Goal: Task Accomplishment & Management: Complete application form

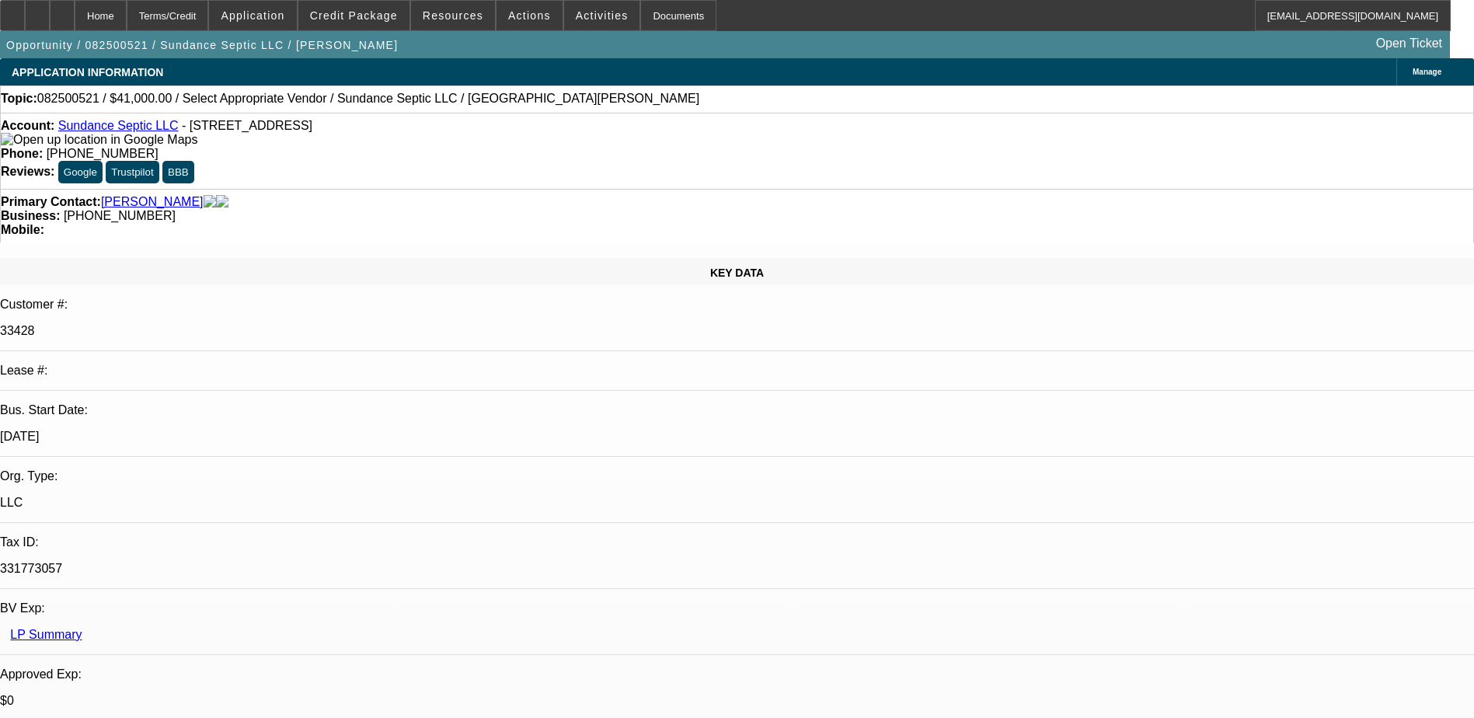
select select "0"
select select "2"
select select "0.1"
select select "4"
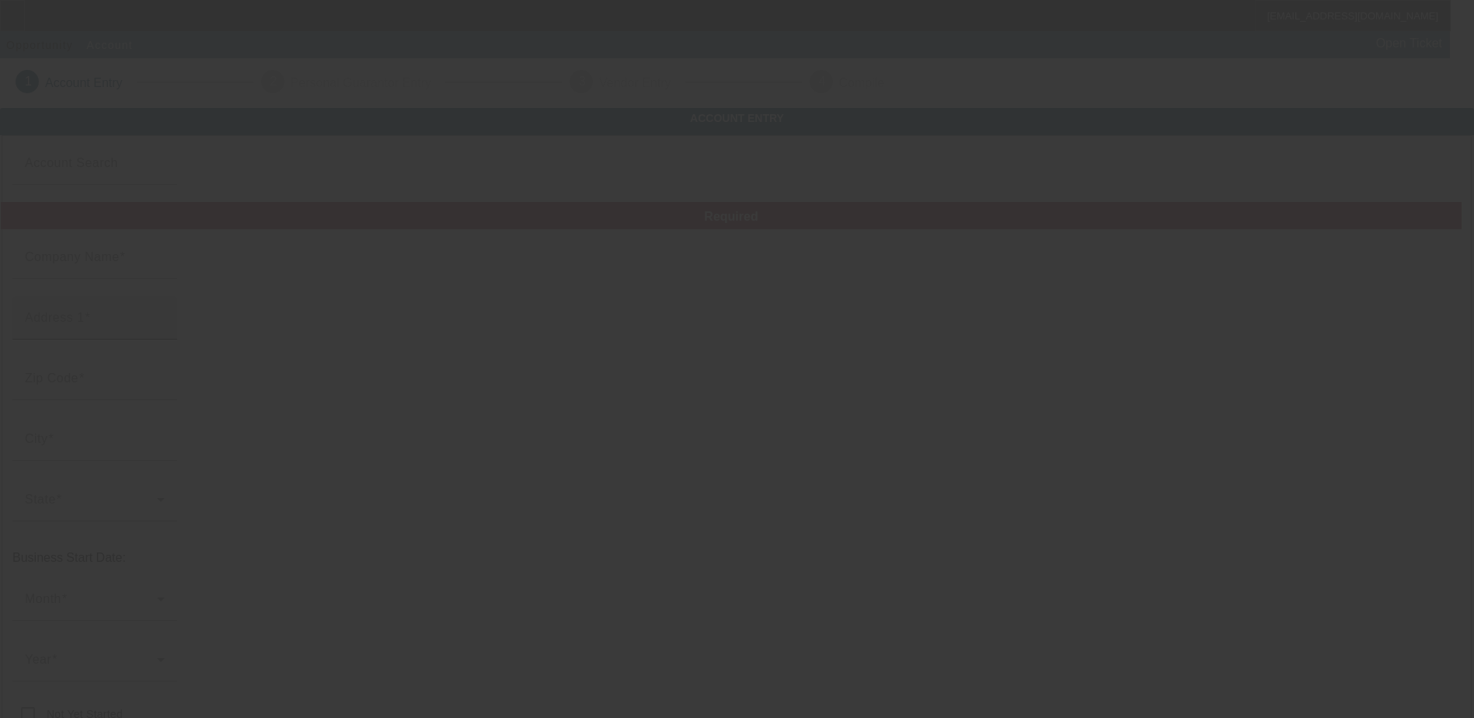
type input "dans towing llc"
type input "227 cotton-back"
type input "42442"
type input "Nortonville"
type input "[PHONE_NUMBER]"
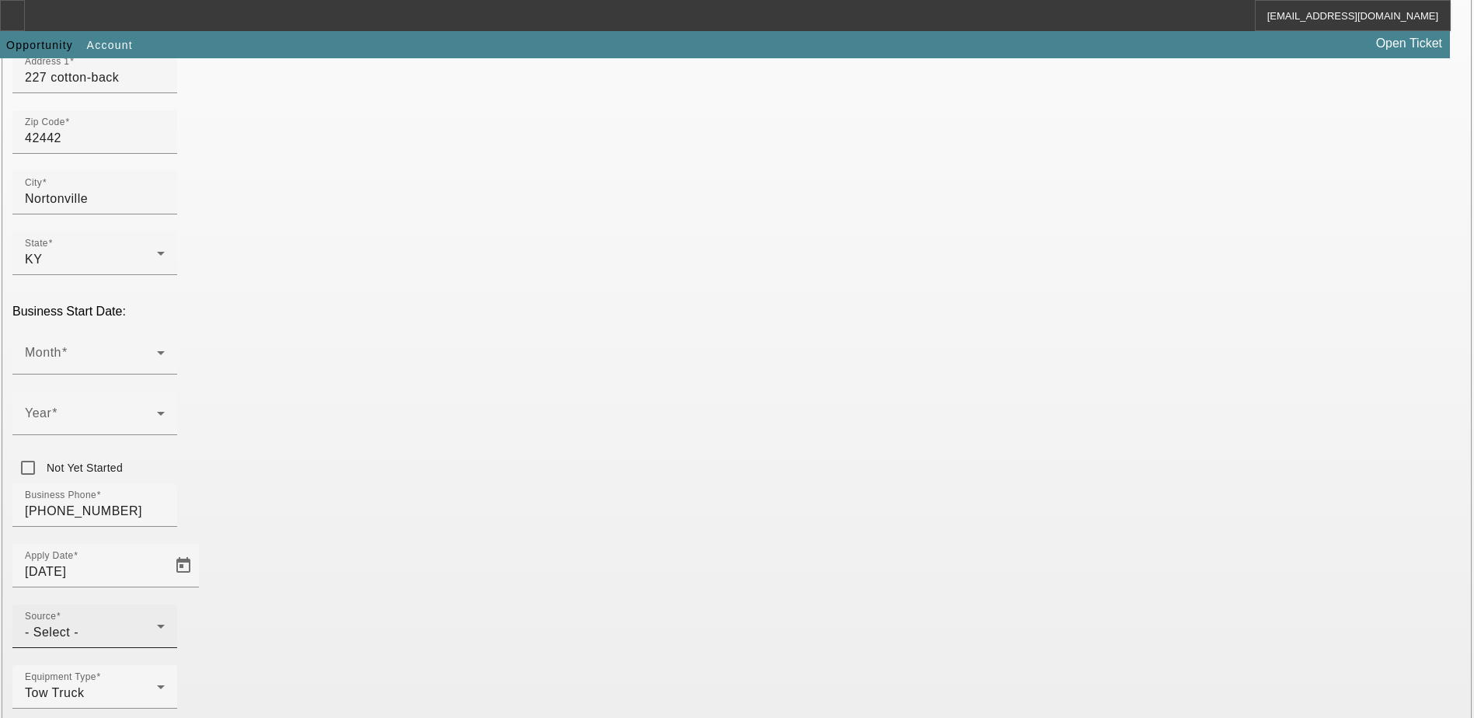
scroll to position [263, 0]
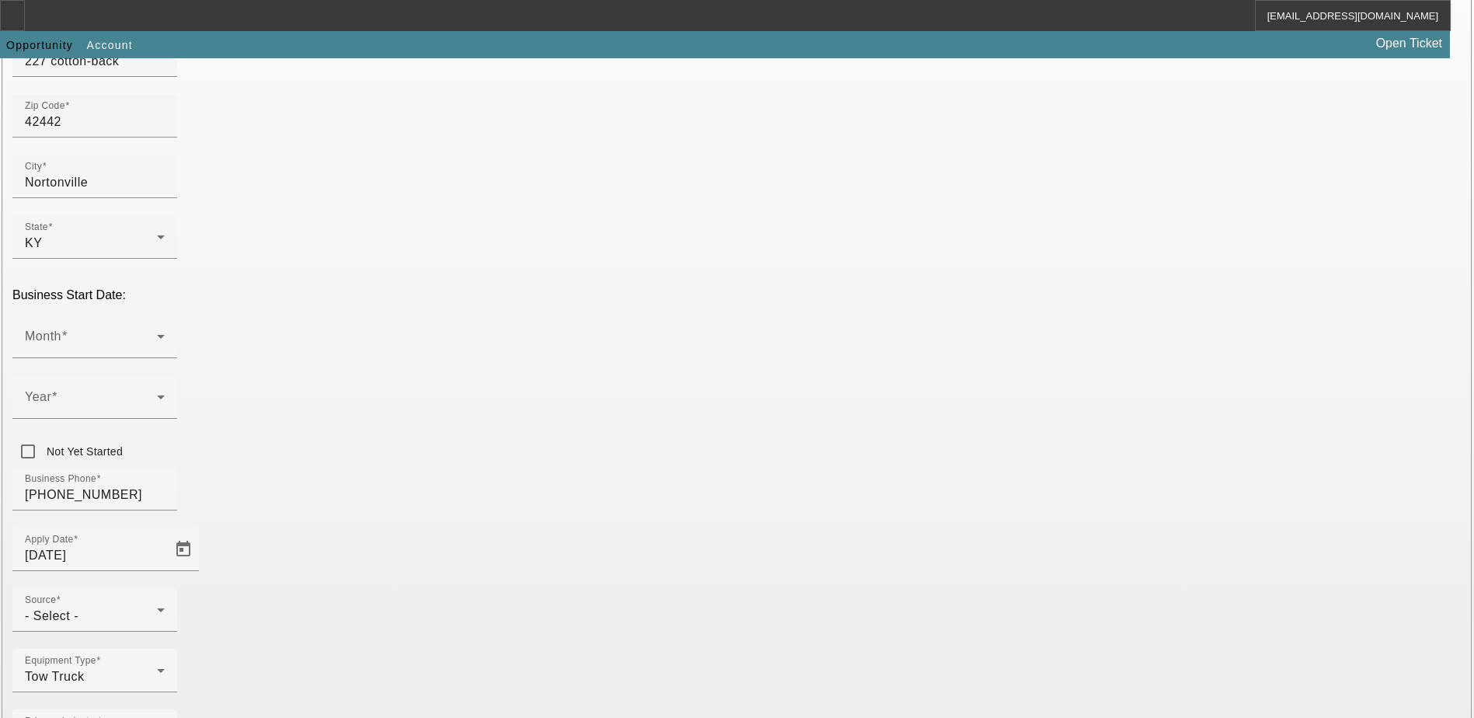
type input "932425842"
click at [157, 607] on div "- Select -" at bounding box center [91, 616] width 132 height 19
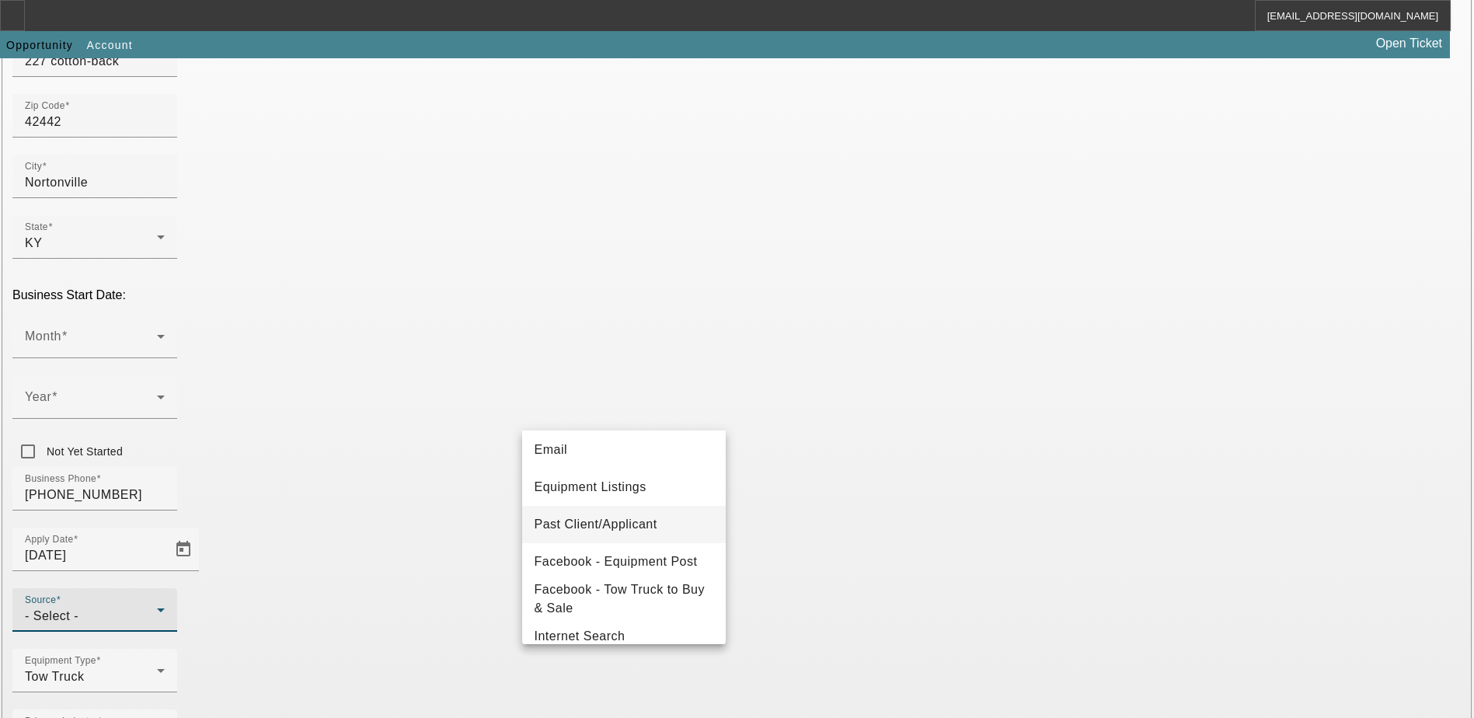
scroll to position [155, 0]
click at [639, 562] on span "Facebook - Equipment Post" at bounding box center [615, 561] width 163 height 19
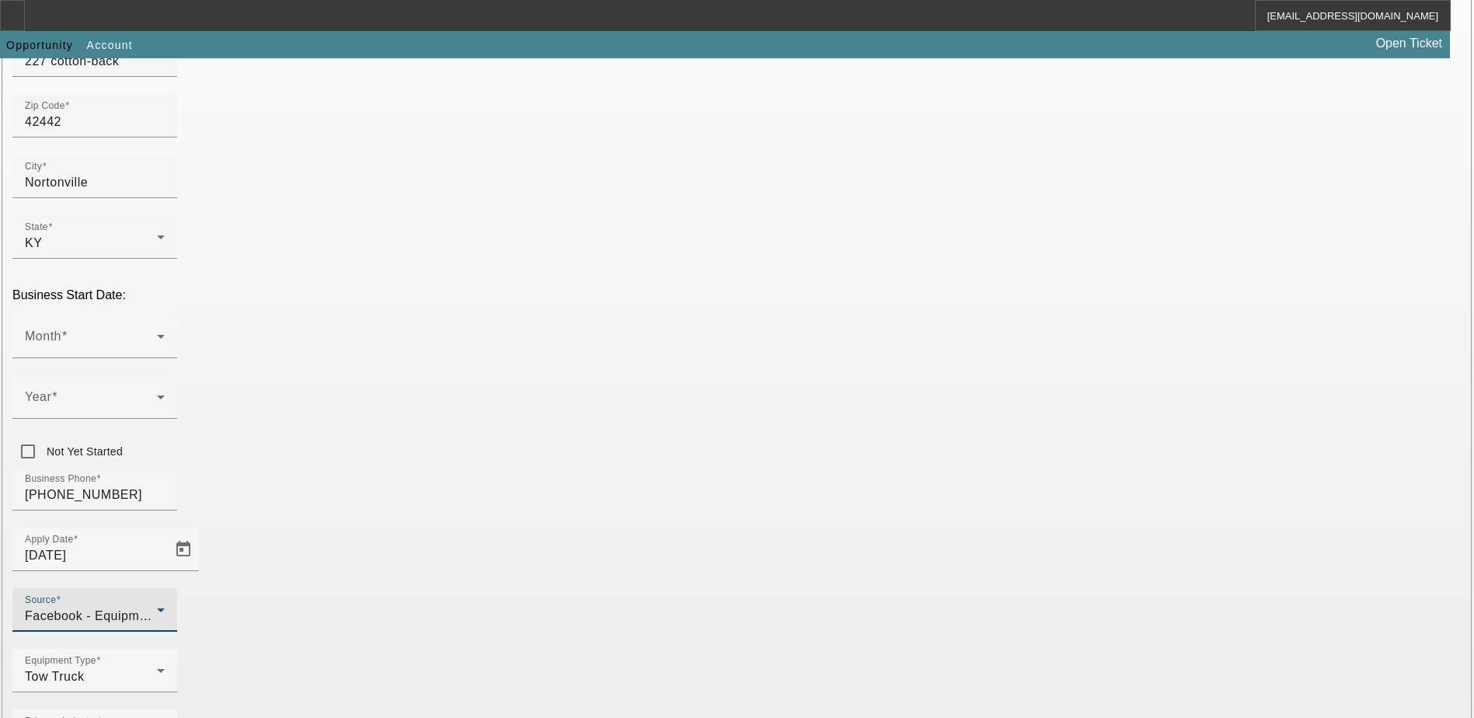
click at [614, 649] on div "Equipment Type Tow Truck" at bounding box center [736, 679] width 1449 height 61
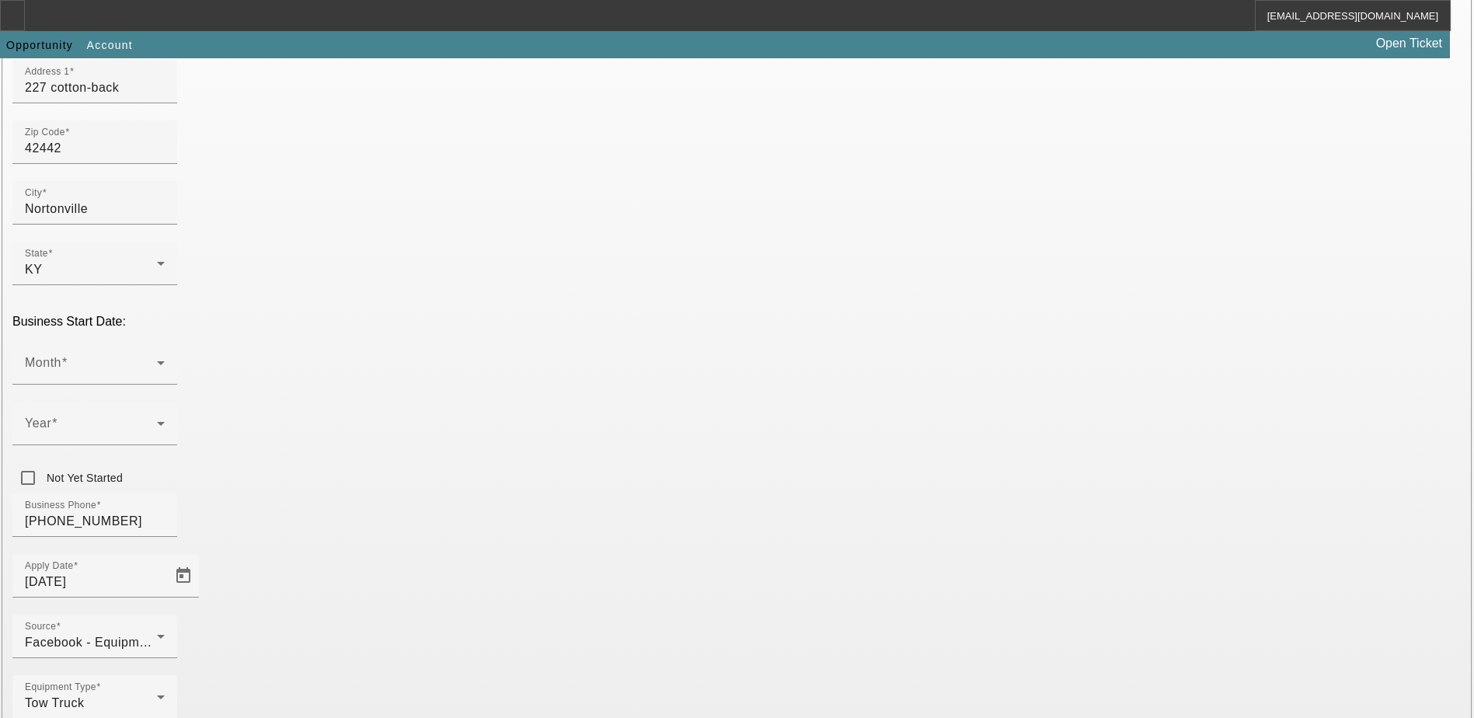
scroll to position [263, 0]
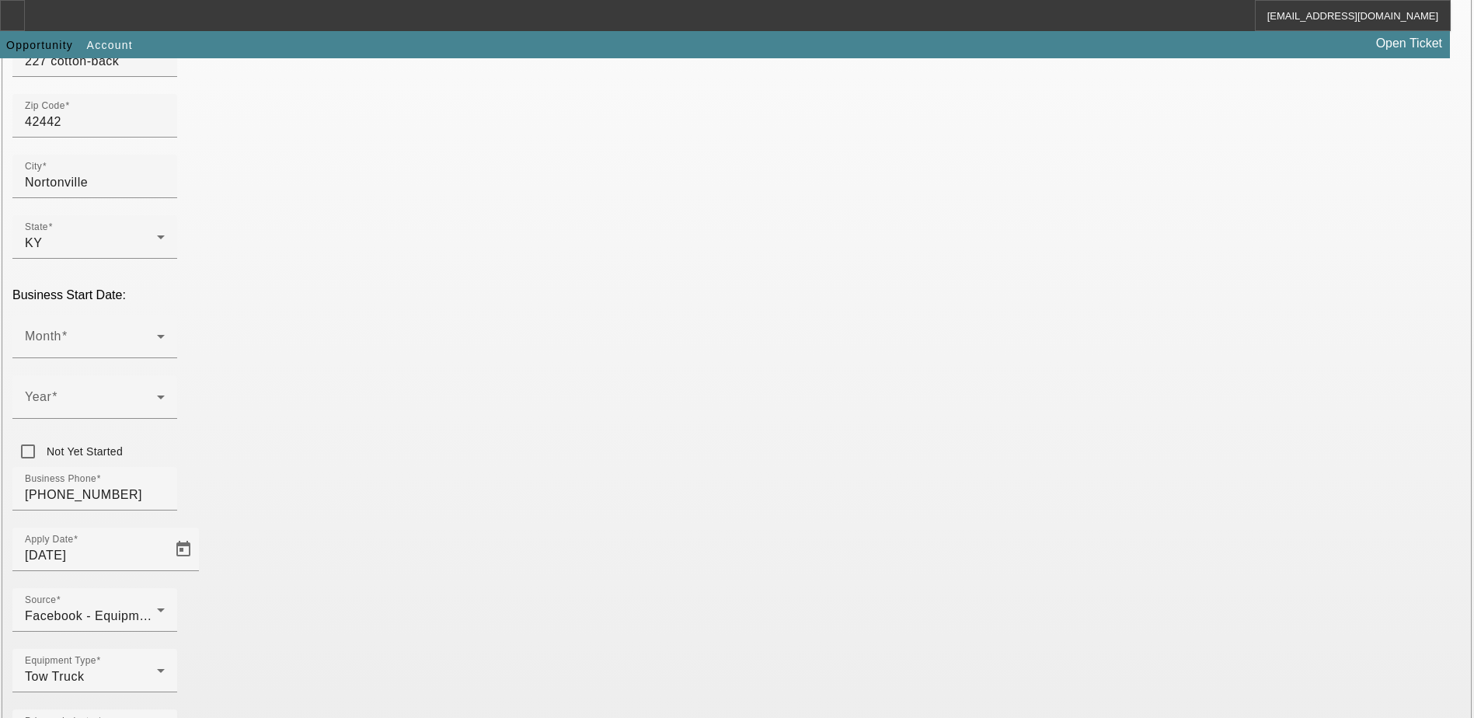
click at [165, 315] on div "Month" at bounding box center [95, 337] width 140 height 44
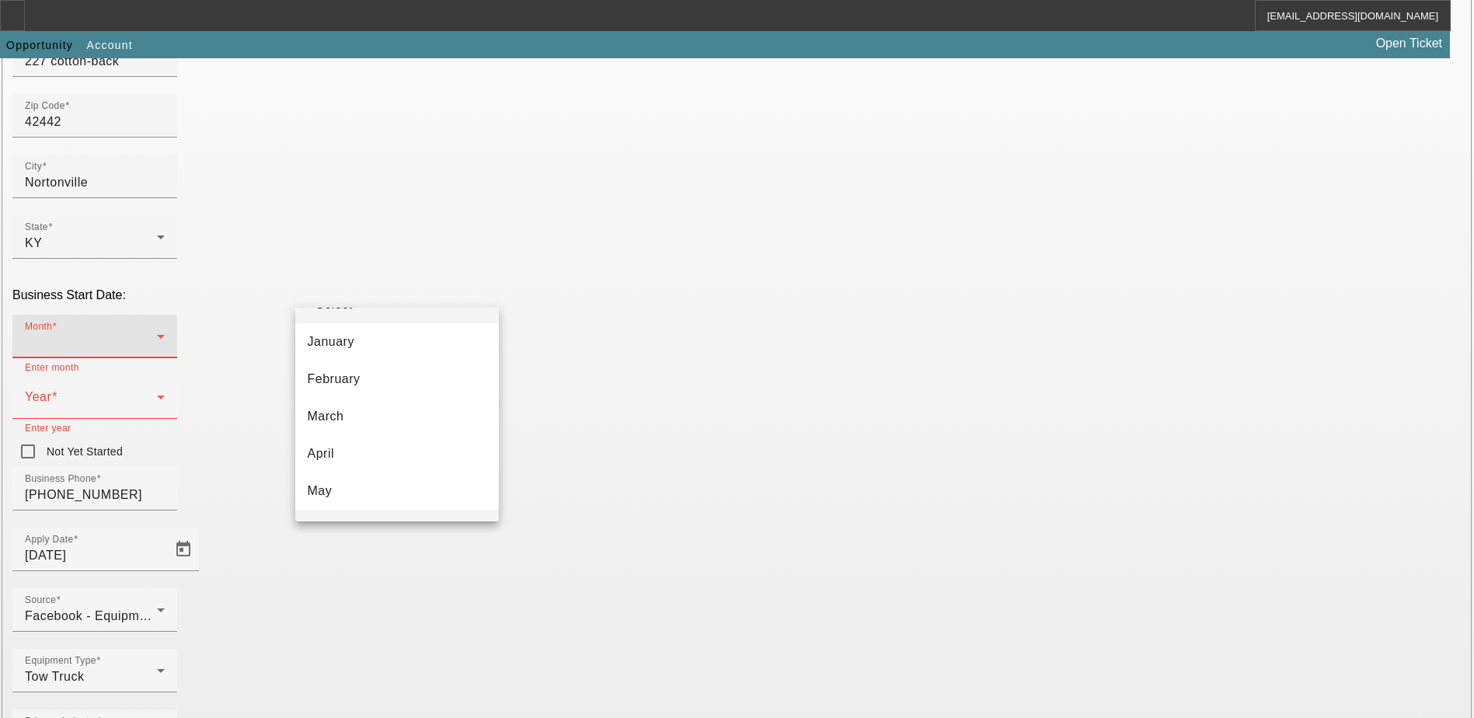
scroll to position [78, 0]
click at [384, 468] on mat-option "June" at bounding box center [397, 478] width 204 height 37
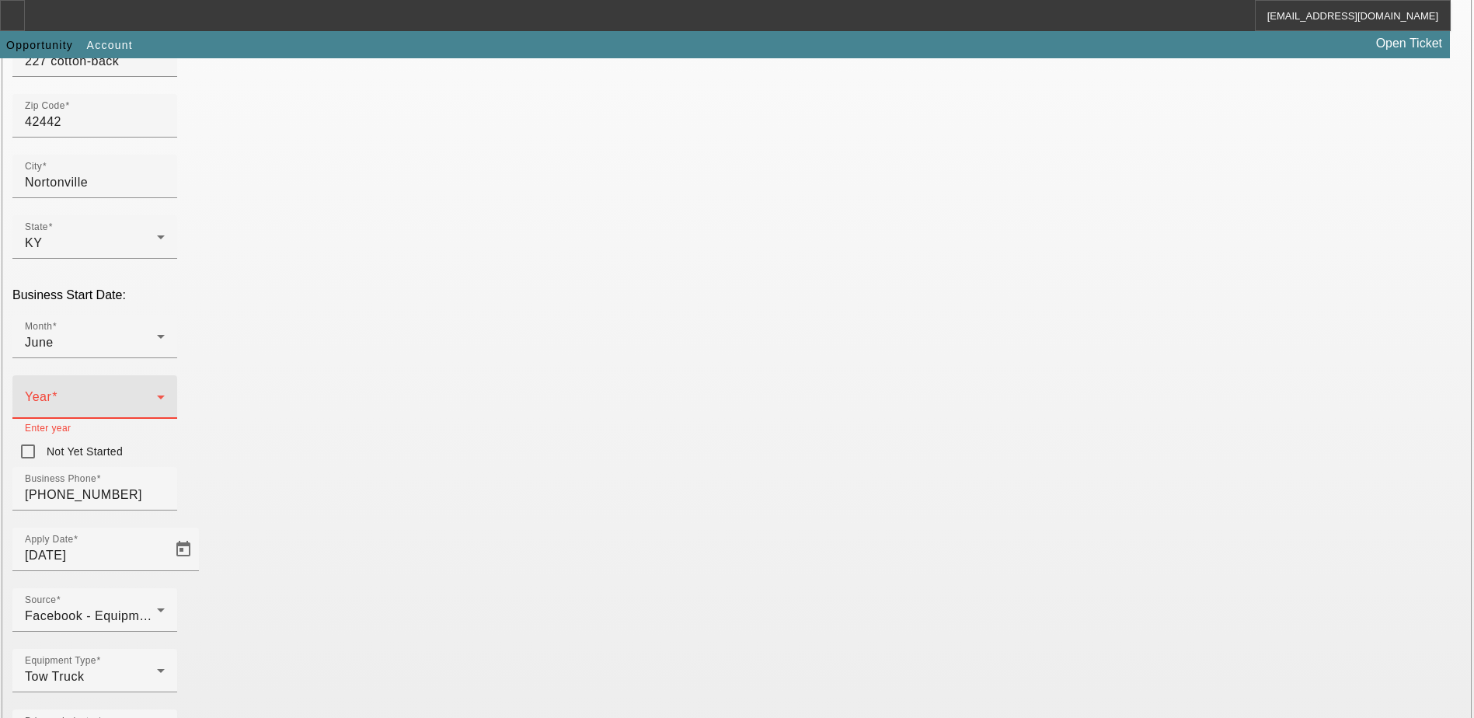
click at [170, 388] on icon at bounding box center [160, 397] width 19 height 19
click at [559, 442] on span "2023" at bounding box center [549, 441] width 30 height 19
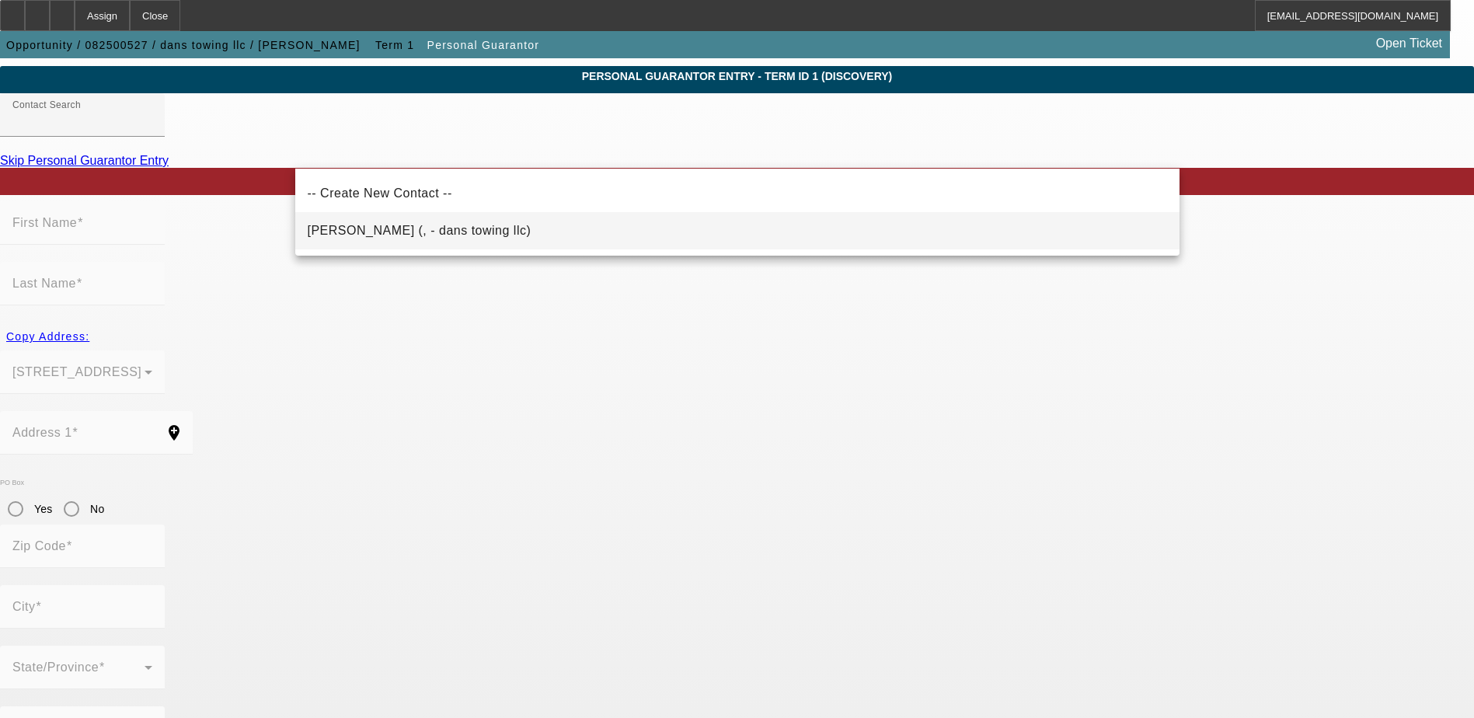
click at [397, 235] on span "Brasher, Dan (, - dans towing llc)" at bounding box center [420, 230] width 224 height 13
type input "Brasher, Dan (, - dans towing llc)"
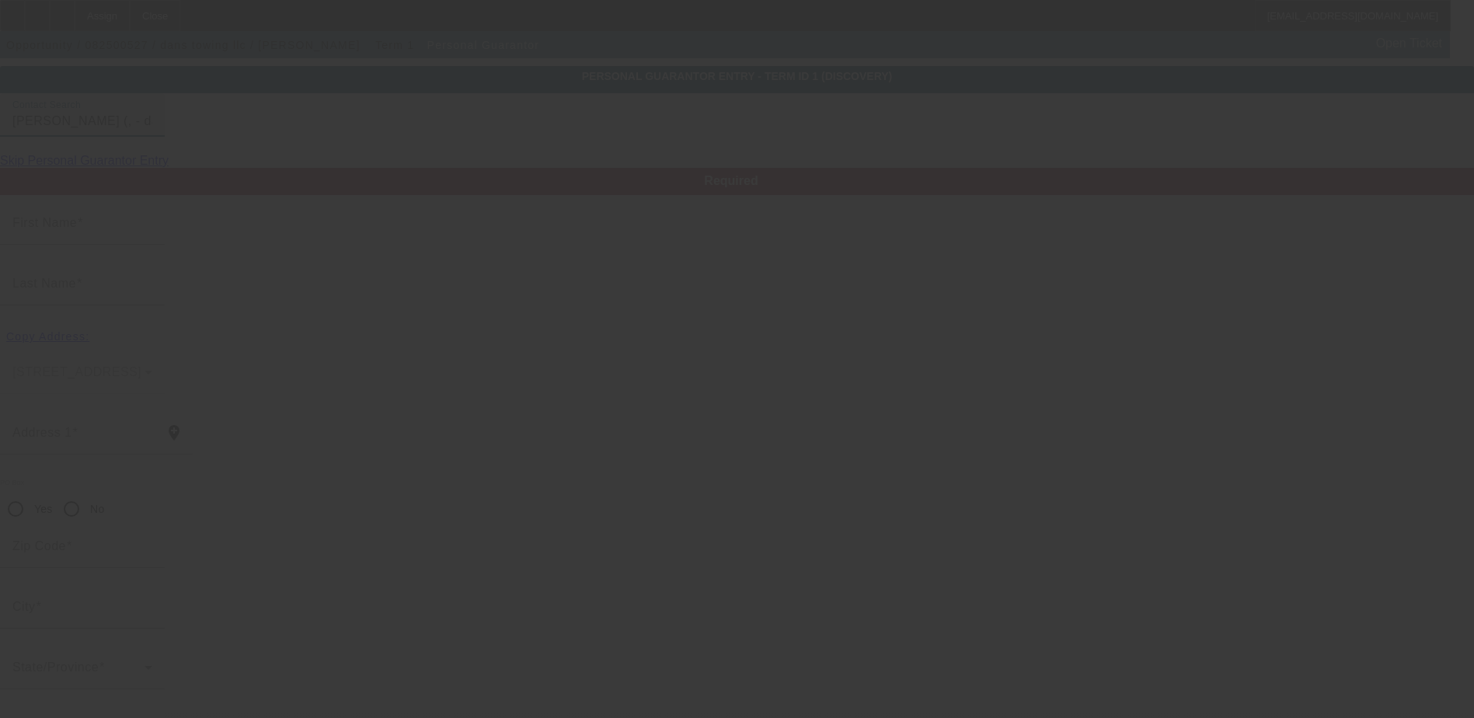
type input "Dan"
type input "Brasher"
radio input "true"
type input "[PHONE_NUMBER]"
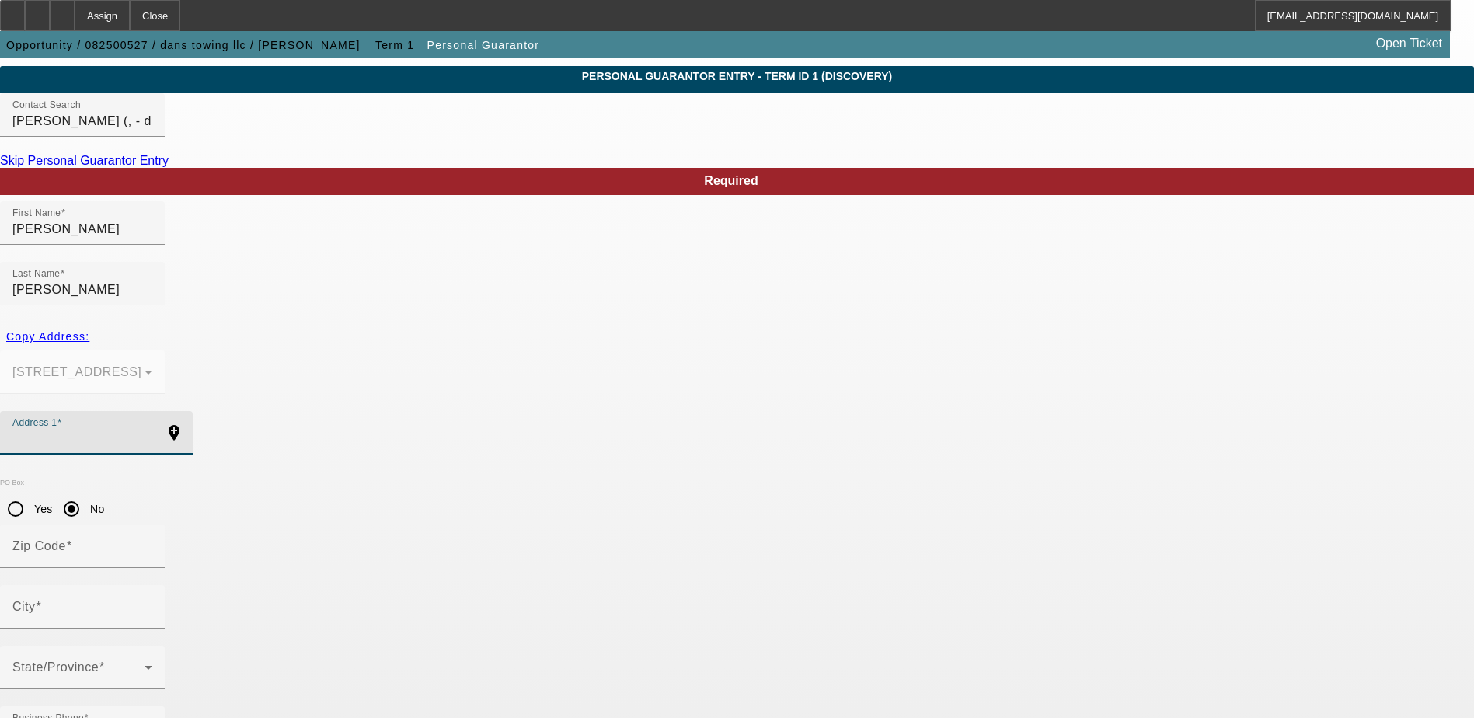
click at [152, 430] on input "Address 1" at bounding box center [82, 439] width 140 height 19
click at [96, 322] on span "button" at bounding box center [48, 336] width 96 height 37
type input "227 cotton-back"
radio input "false"
type input "42442"
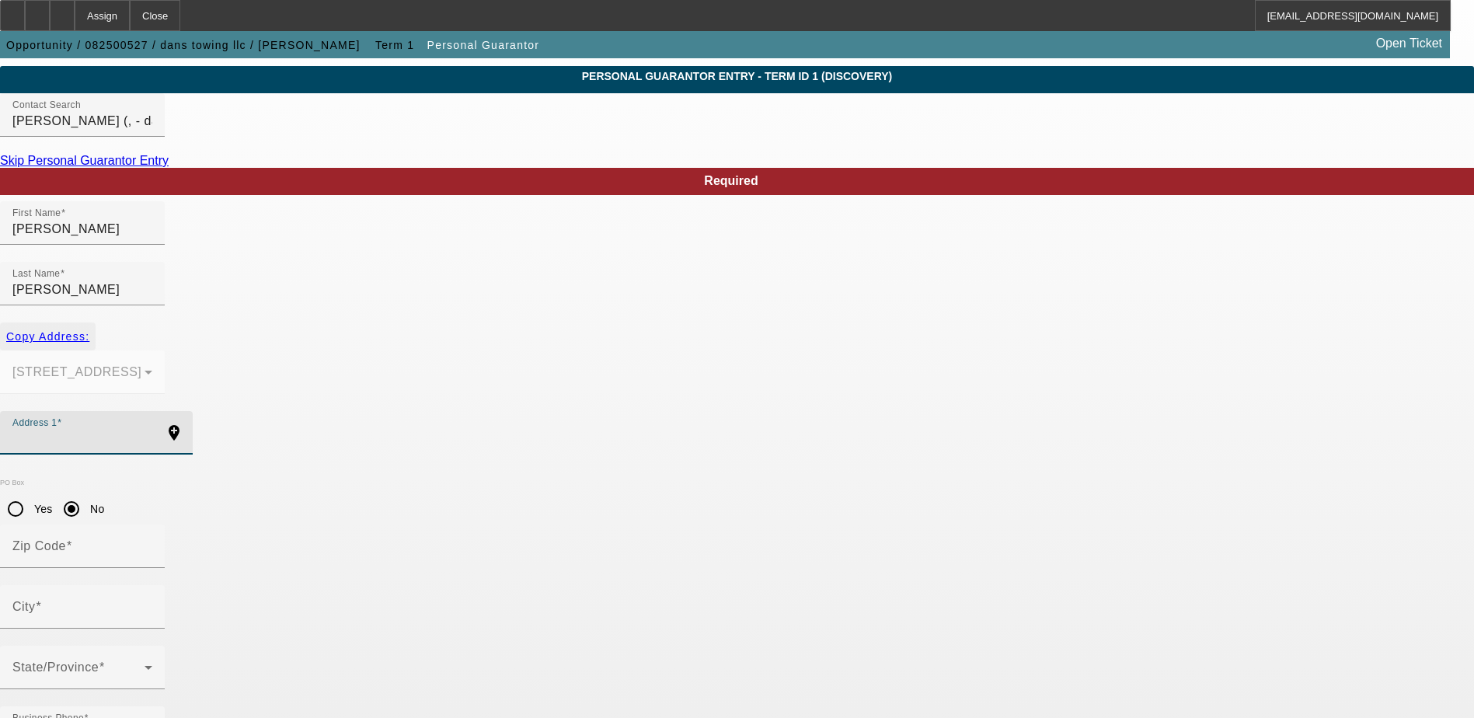
type input "Nortonville"
type input "401-43-4432"
click at [445, 479] on p "PO Box" at bounding box center [737, 483] width 1474 height 8
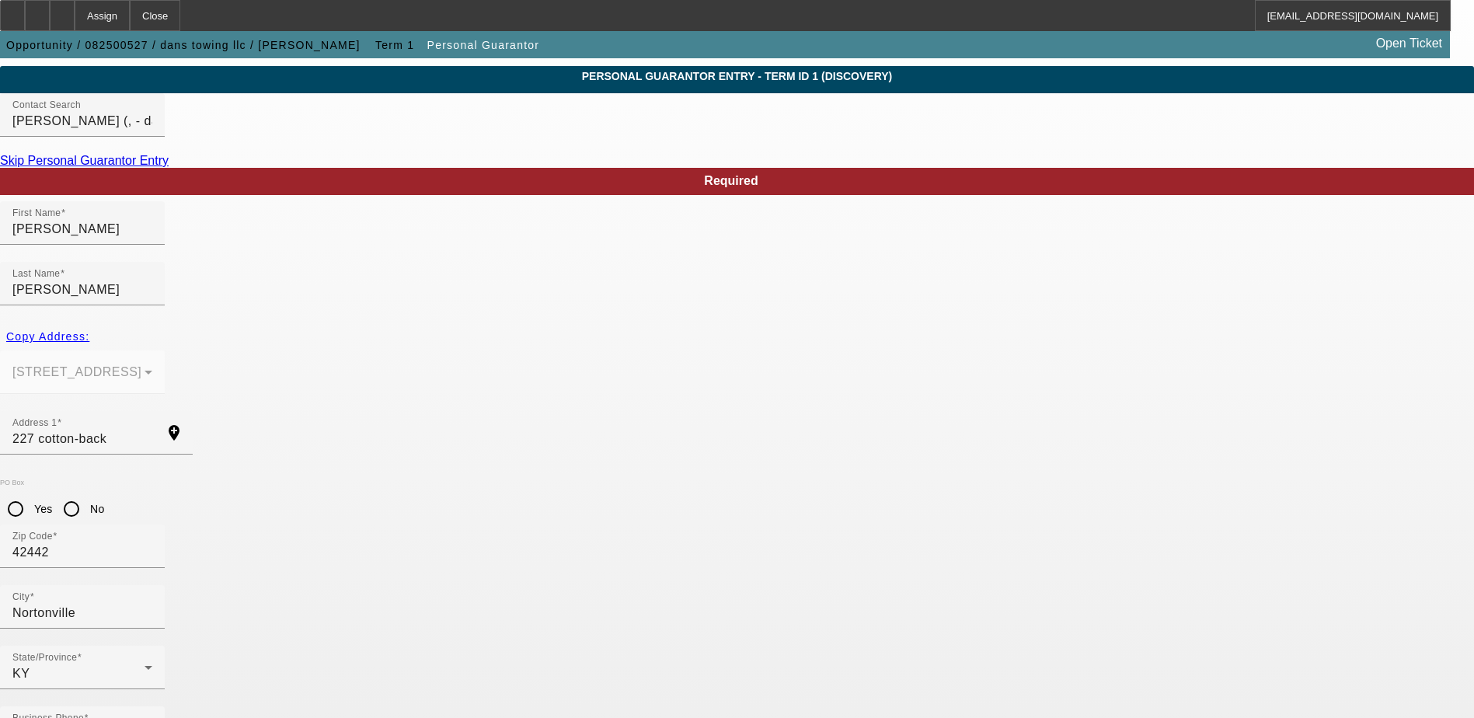
type input "100"
paste input "dan@danstowingllc.com,"
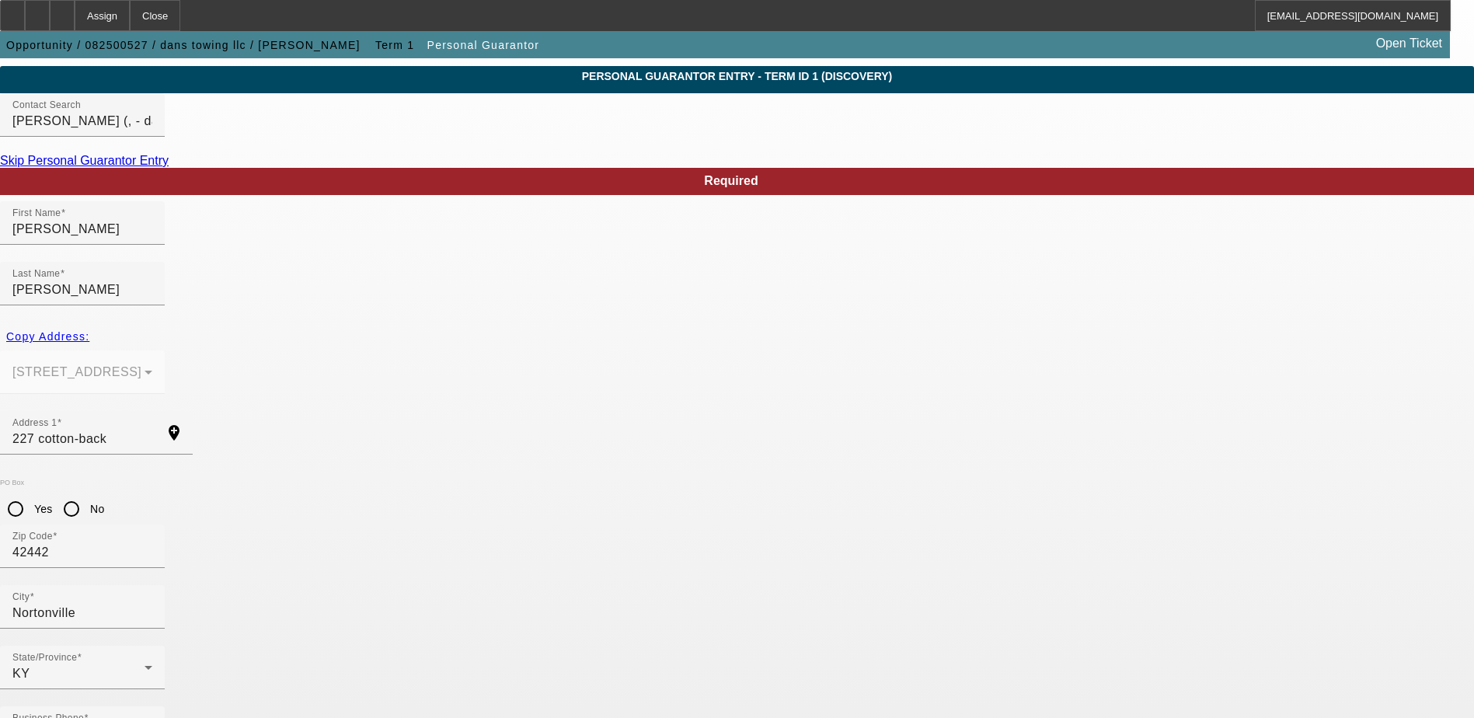
type input "dan@danstowingllc.com"
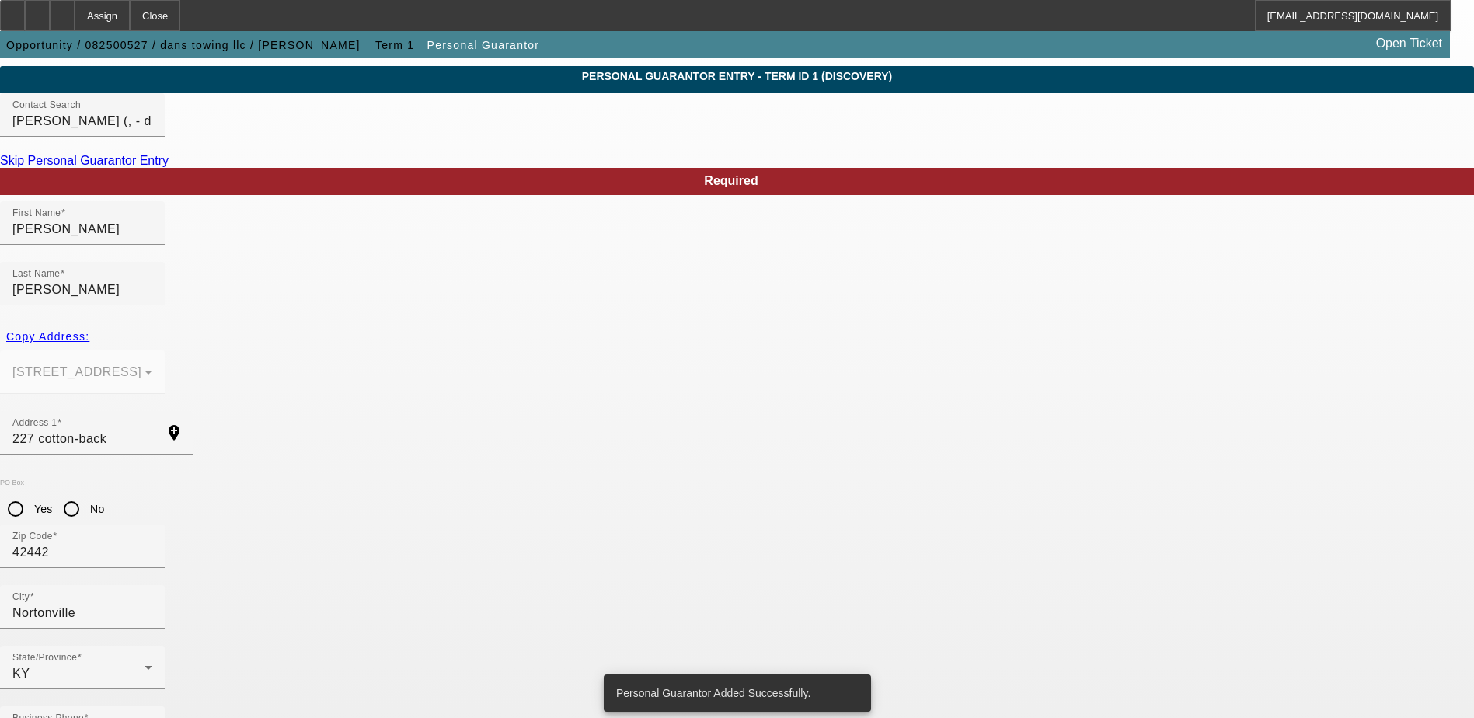
scroll to position [0, 0]
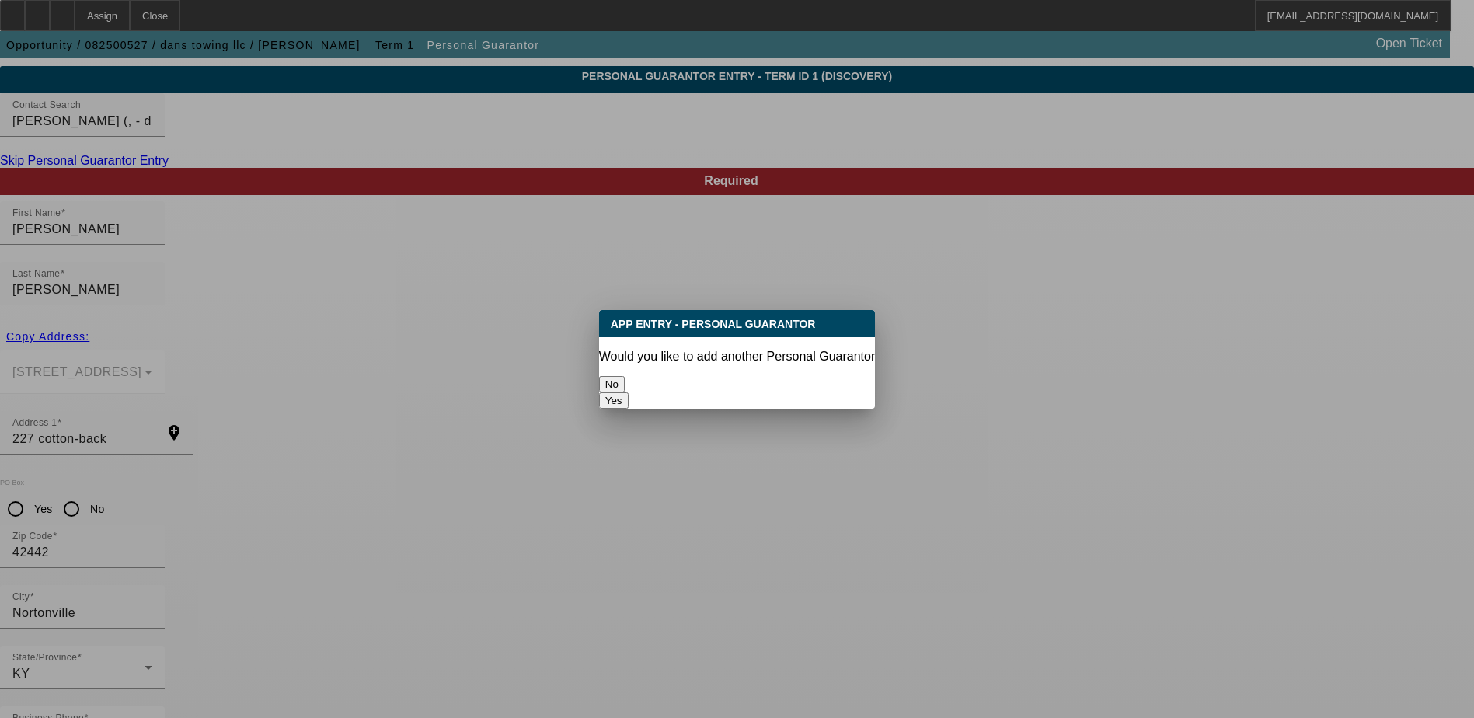
click at [625, 376] on button "No" at bounding box center [612, 384] width 26 height 16
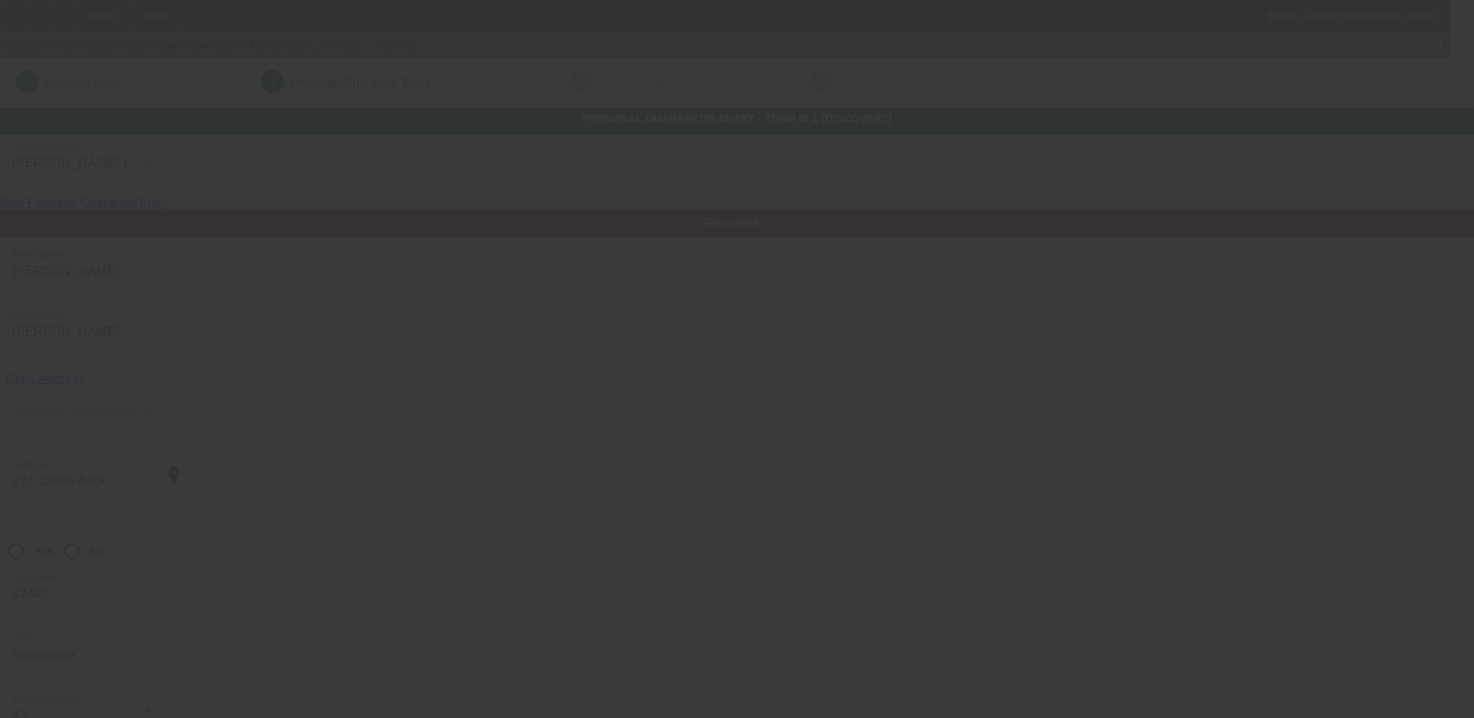
scroll to position [42, 0]
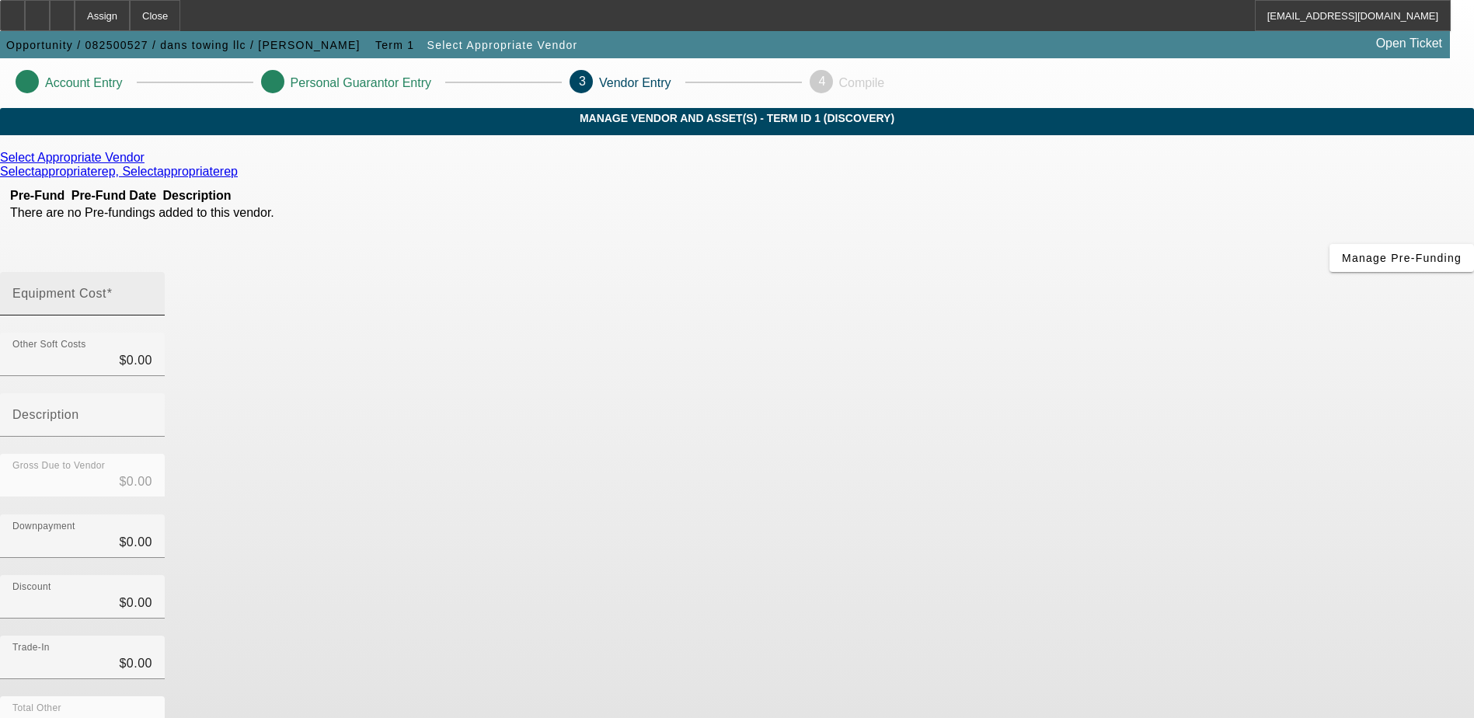
click at [106, 287] on mat-label "Equipment Cost" at bounding box center [59, 293] width 94 height 13
click at [152, 291] on input "Equipment Cost" at bounding box center [82, 300] width 140 height 19
type input "1"
type input "$1.00"
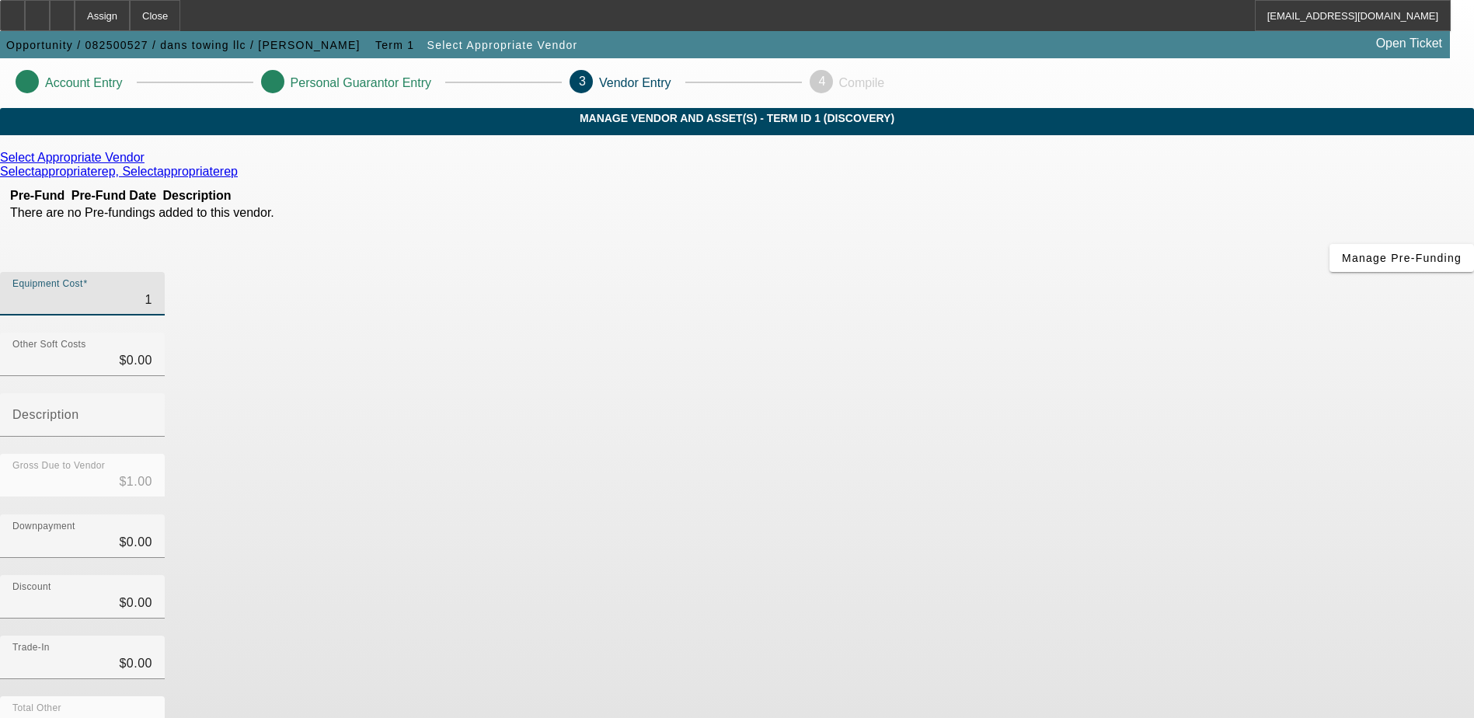
type input "11"
type input "$11.00"
type input "115"
type input "$115.00"
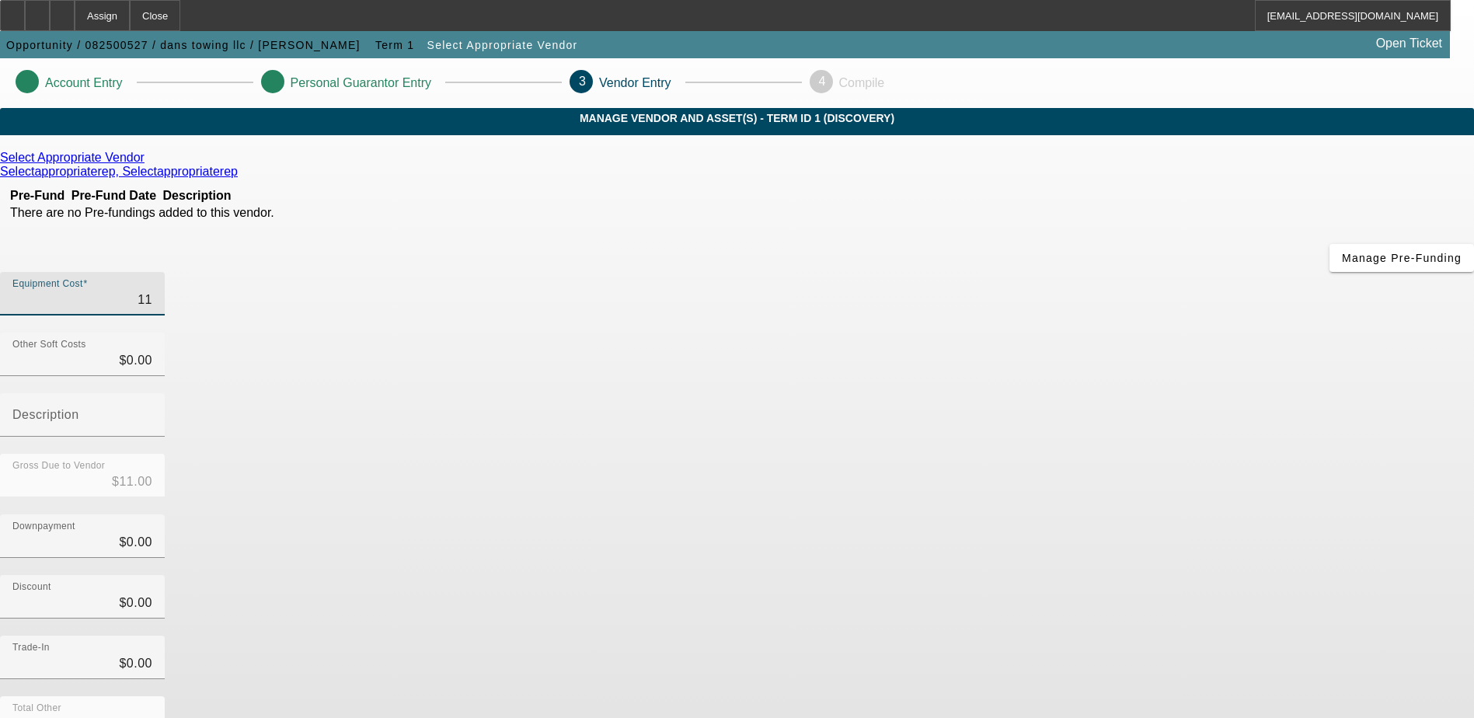
type input "$115.00"
type input "1150"
type input "$1,150.00"
type input "11500"
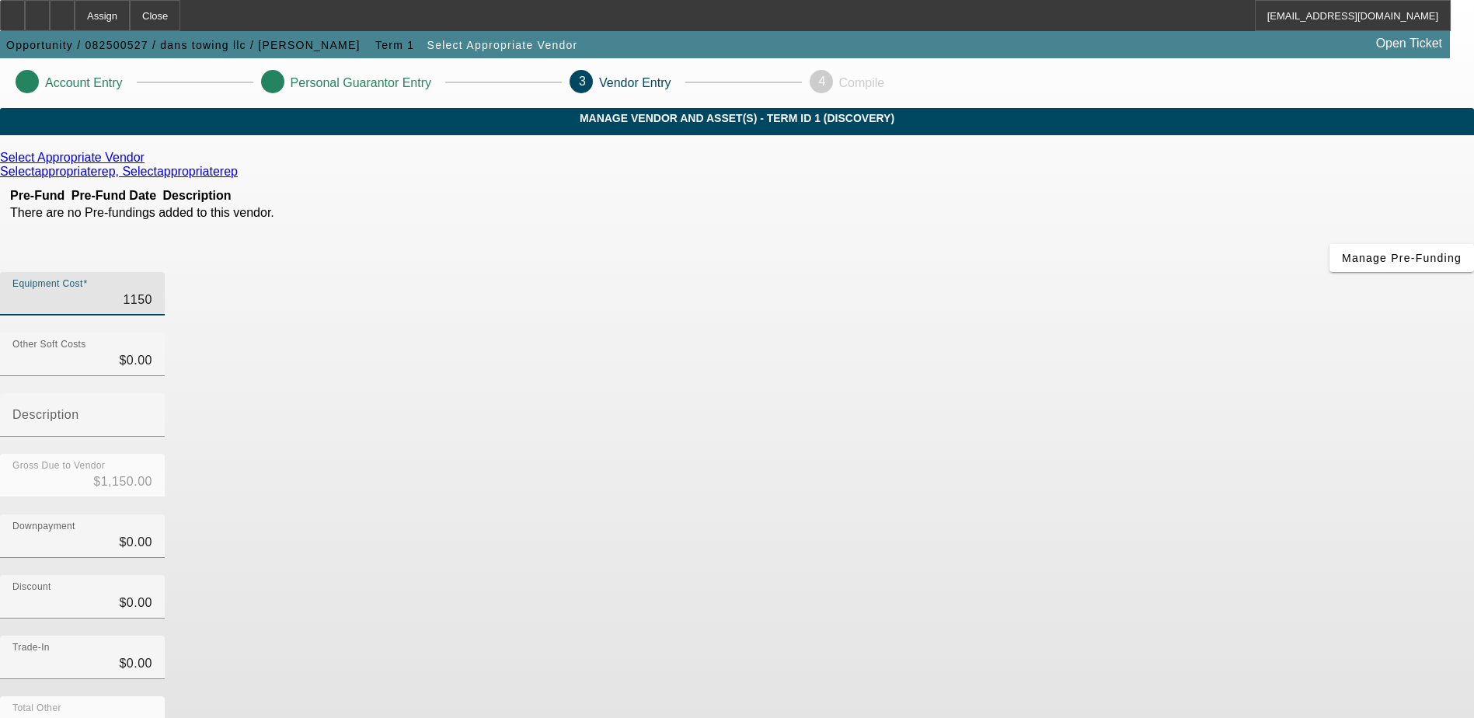
type input "$11,500.00"
type input "115000"
type input "$115,000.00"
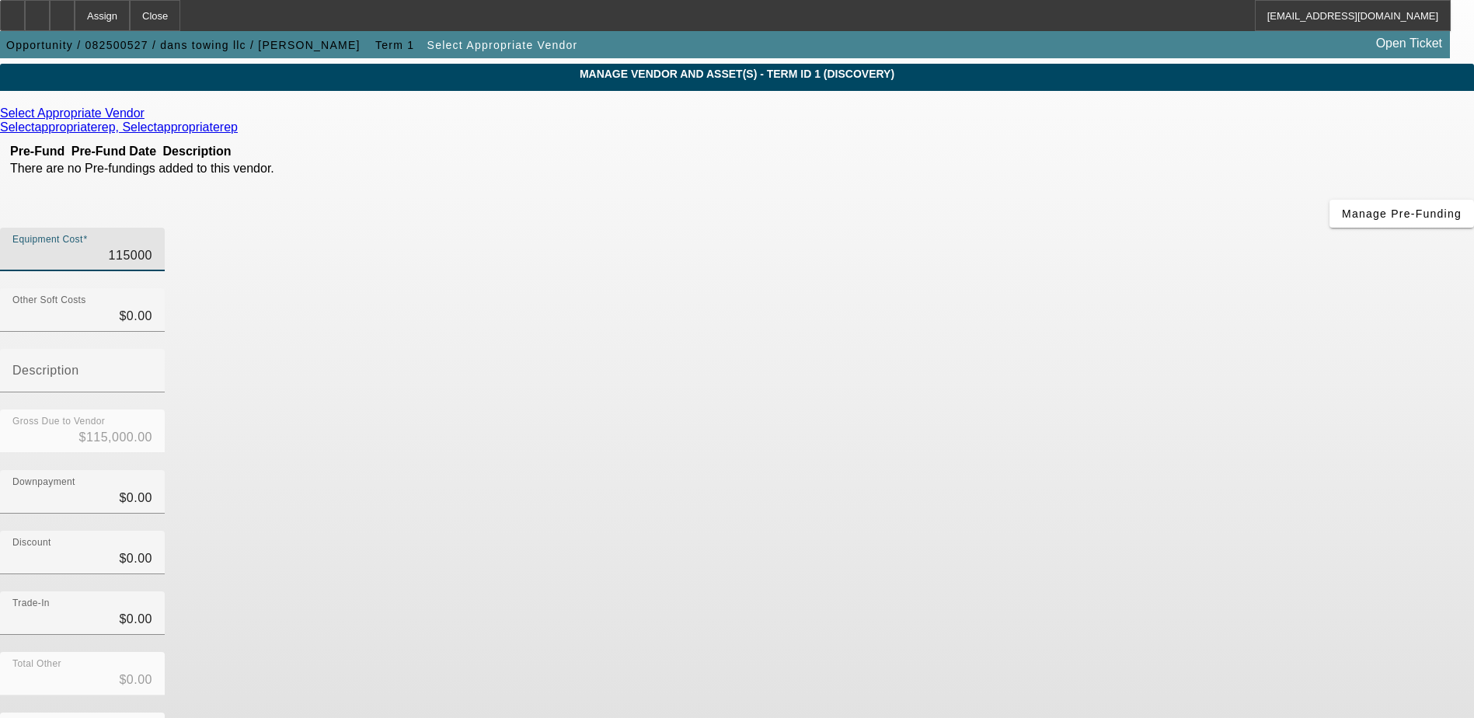
scroll to position [69, 0]
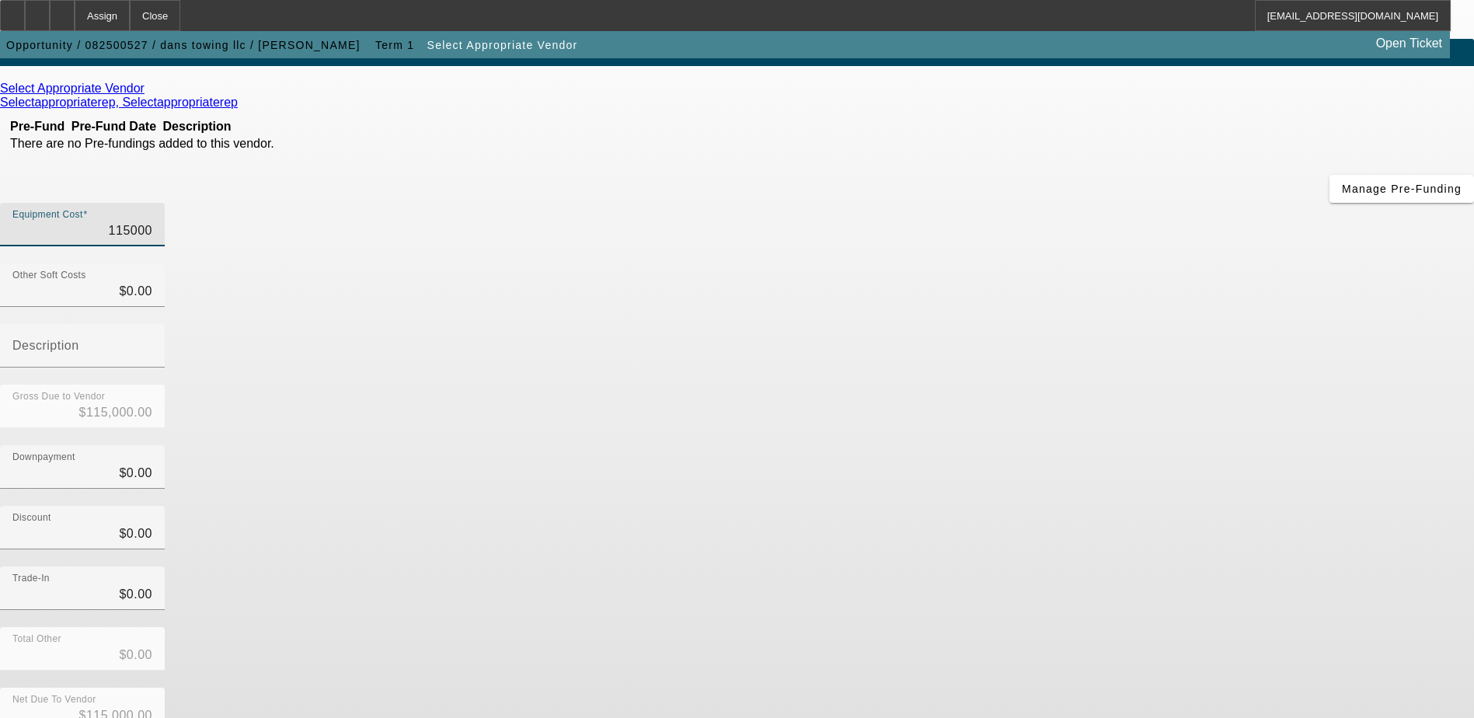
type input "$115,000.00"
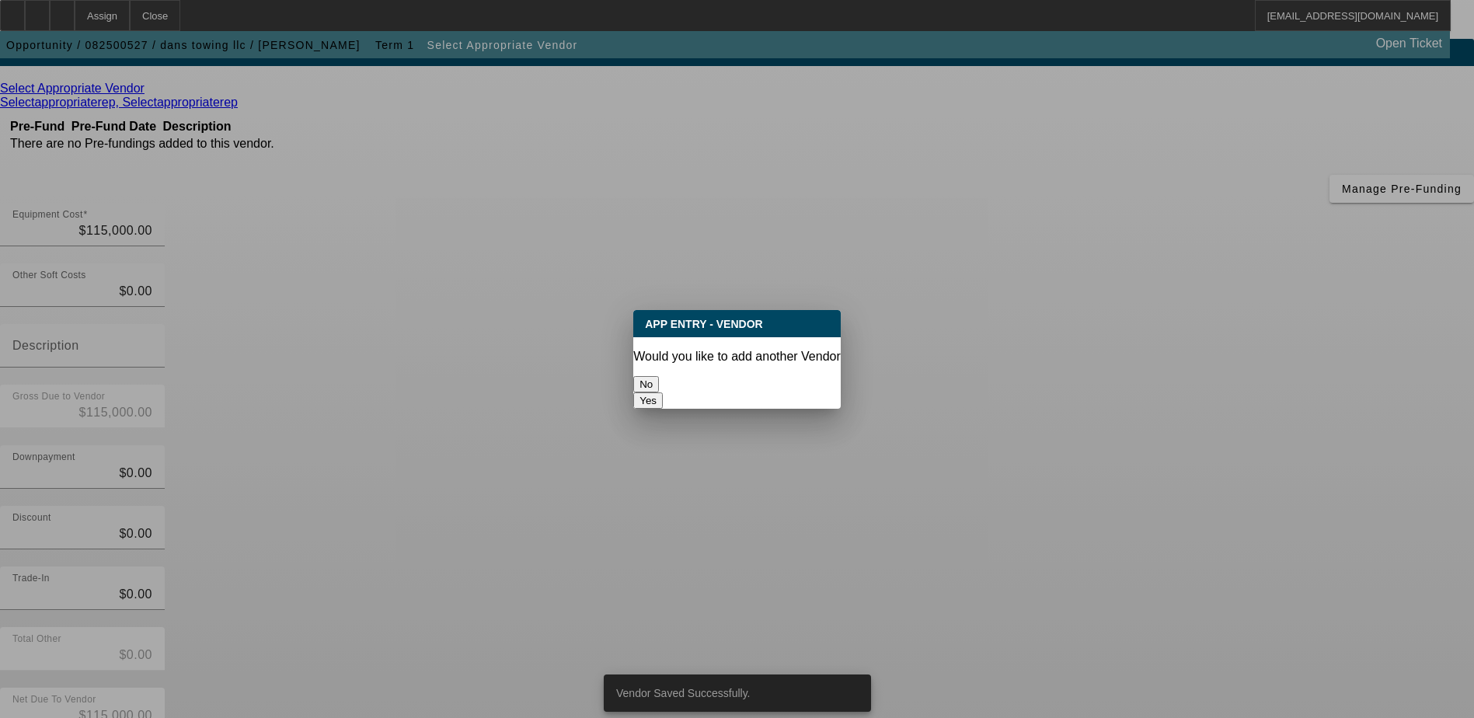
scroll to position [0, 0]
click at [659, 378] on button "No" at bounding box center [646, 384] width 26 height 16
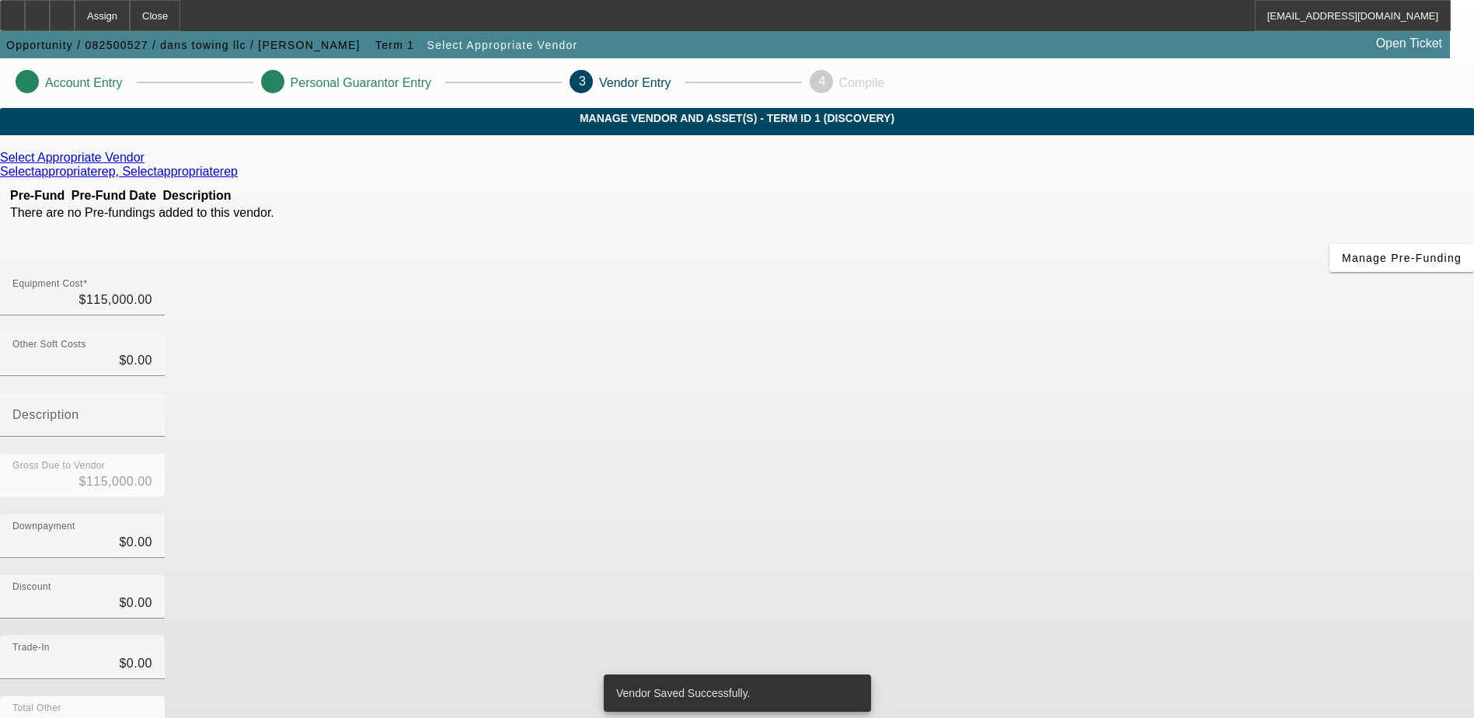
scroll to position [69, 0]
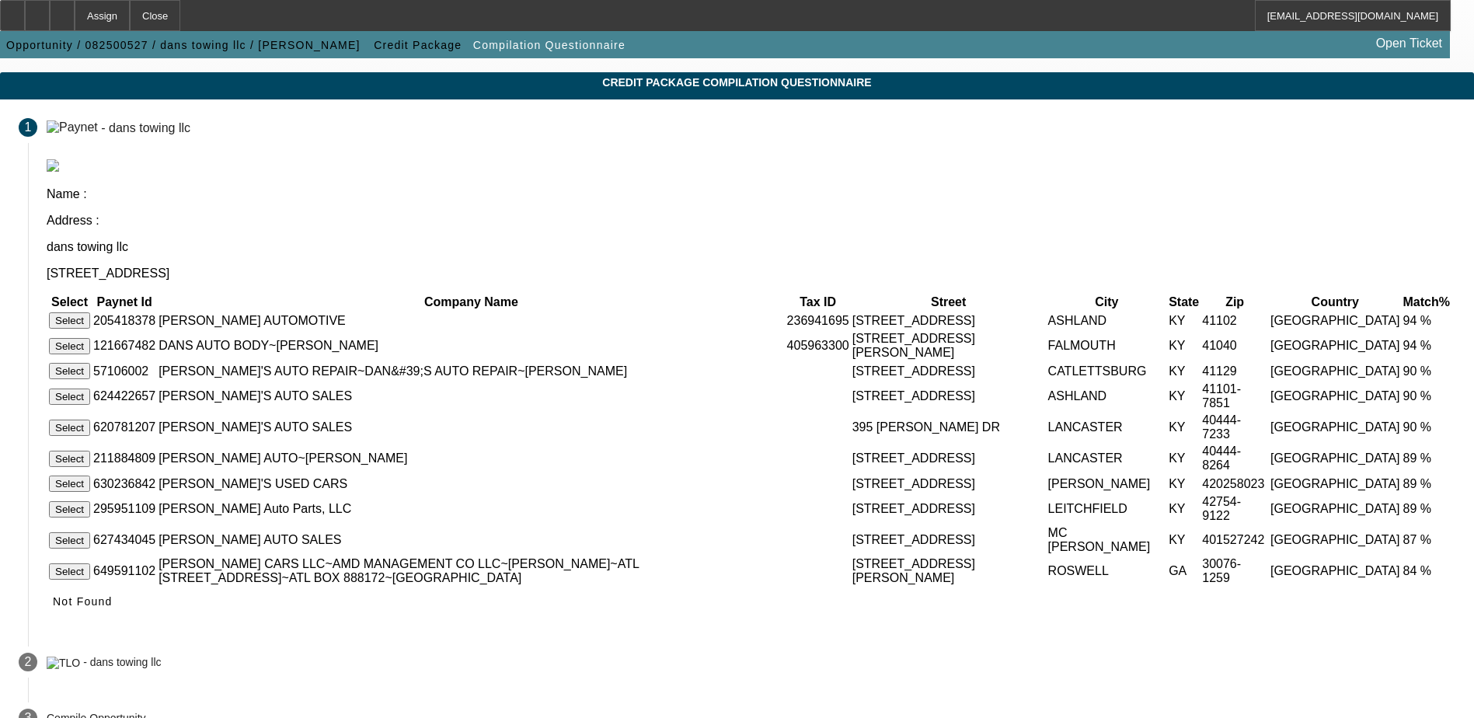
scroll to position [89, 0]
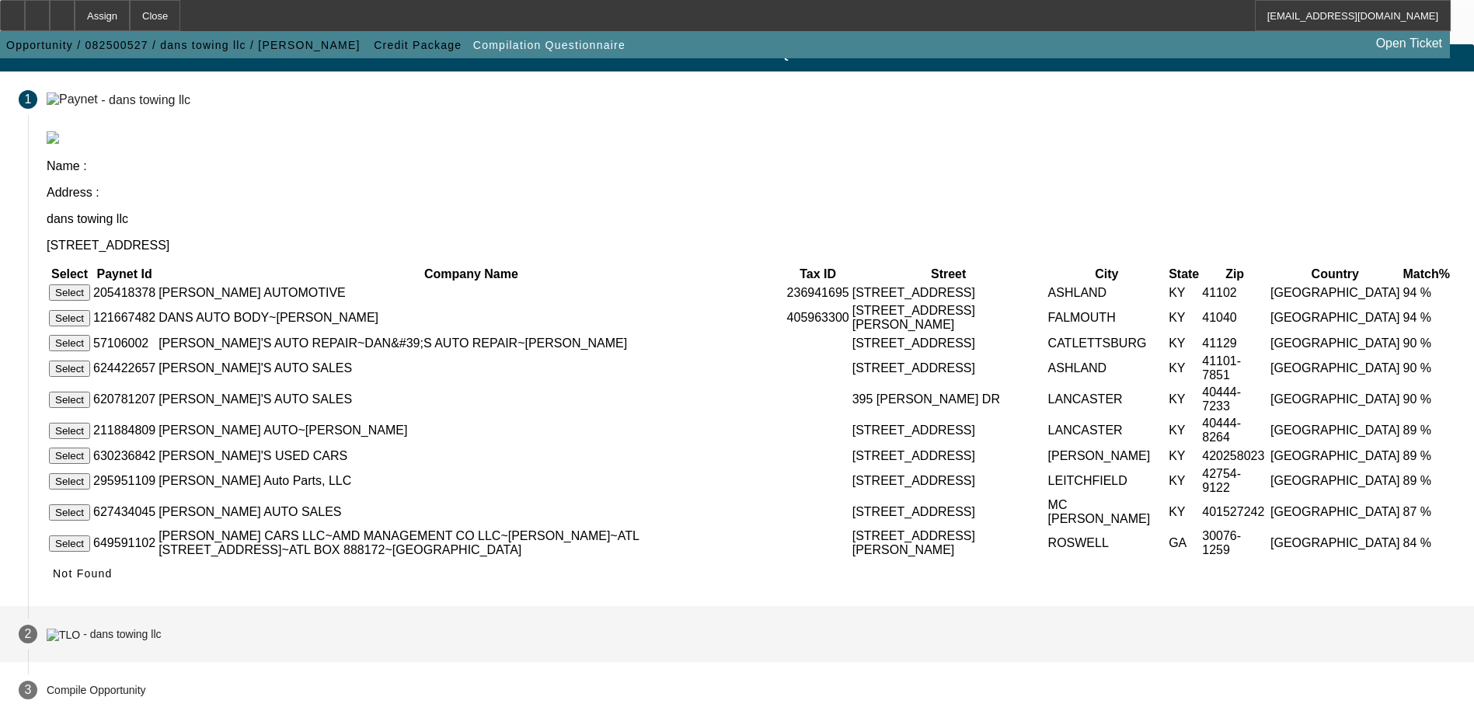
click at [404, 615] on mat-step-header "2 - dans towing llc" at bounding box center [737, 634] width 1474 height 56
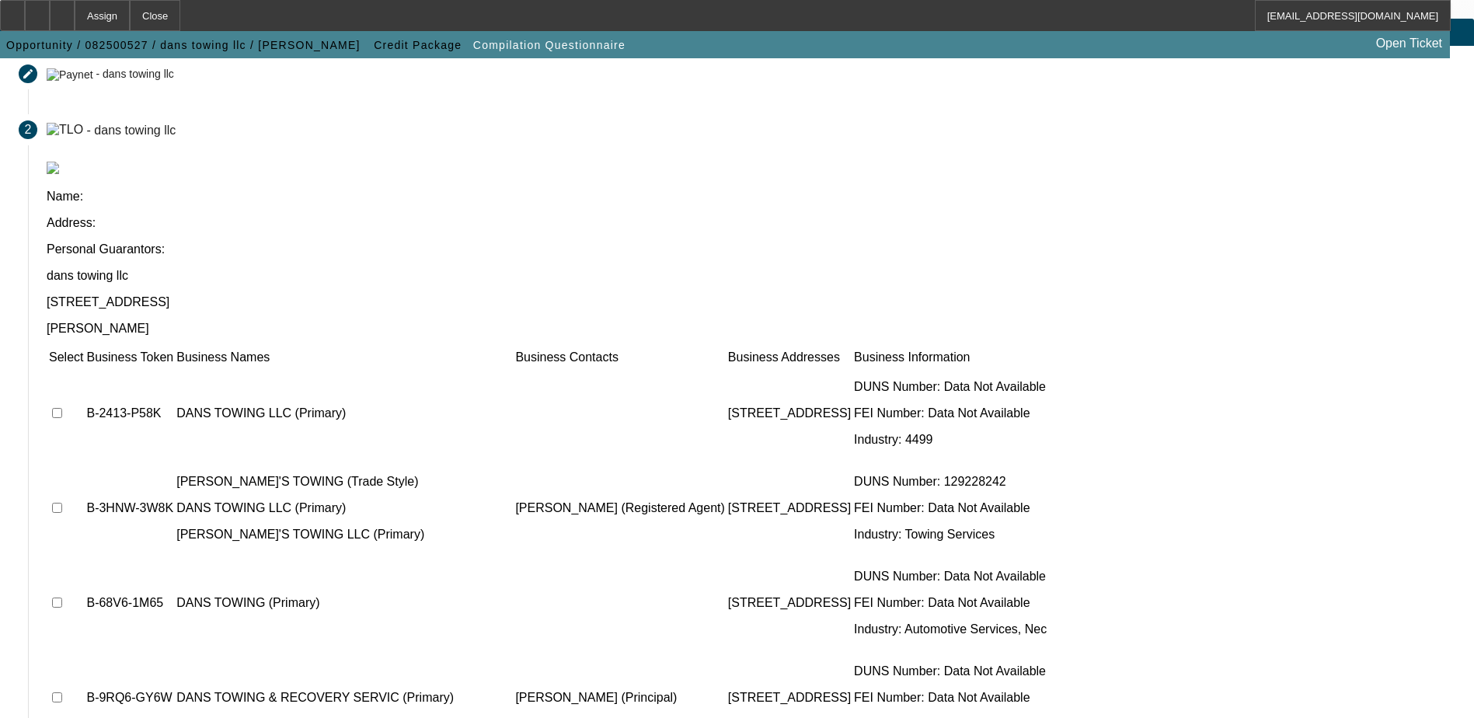
click at [62, 408] on input "checkbox" at bounding box center [57, 413] width 10 height 10
checkbox input "true"
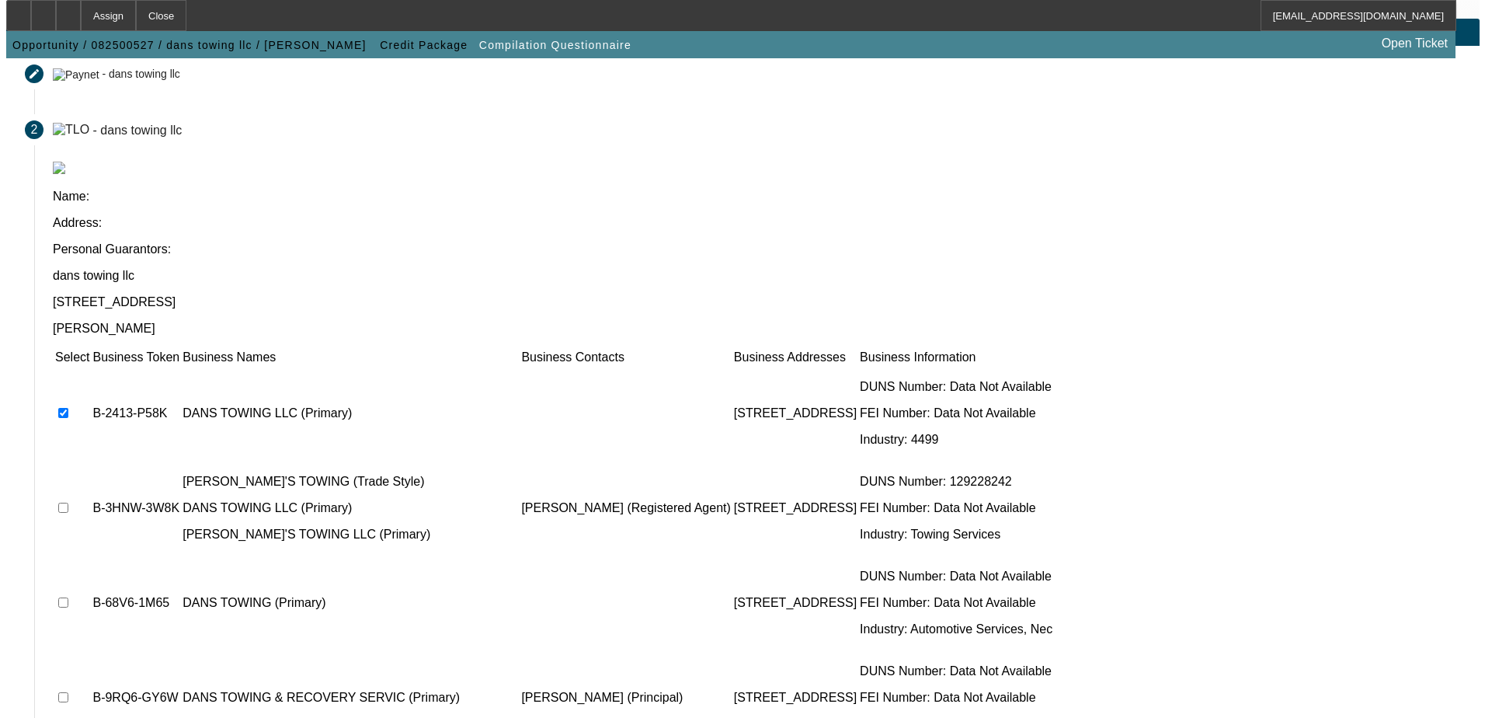
scroll to position [0, 0]
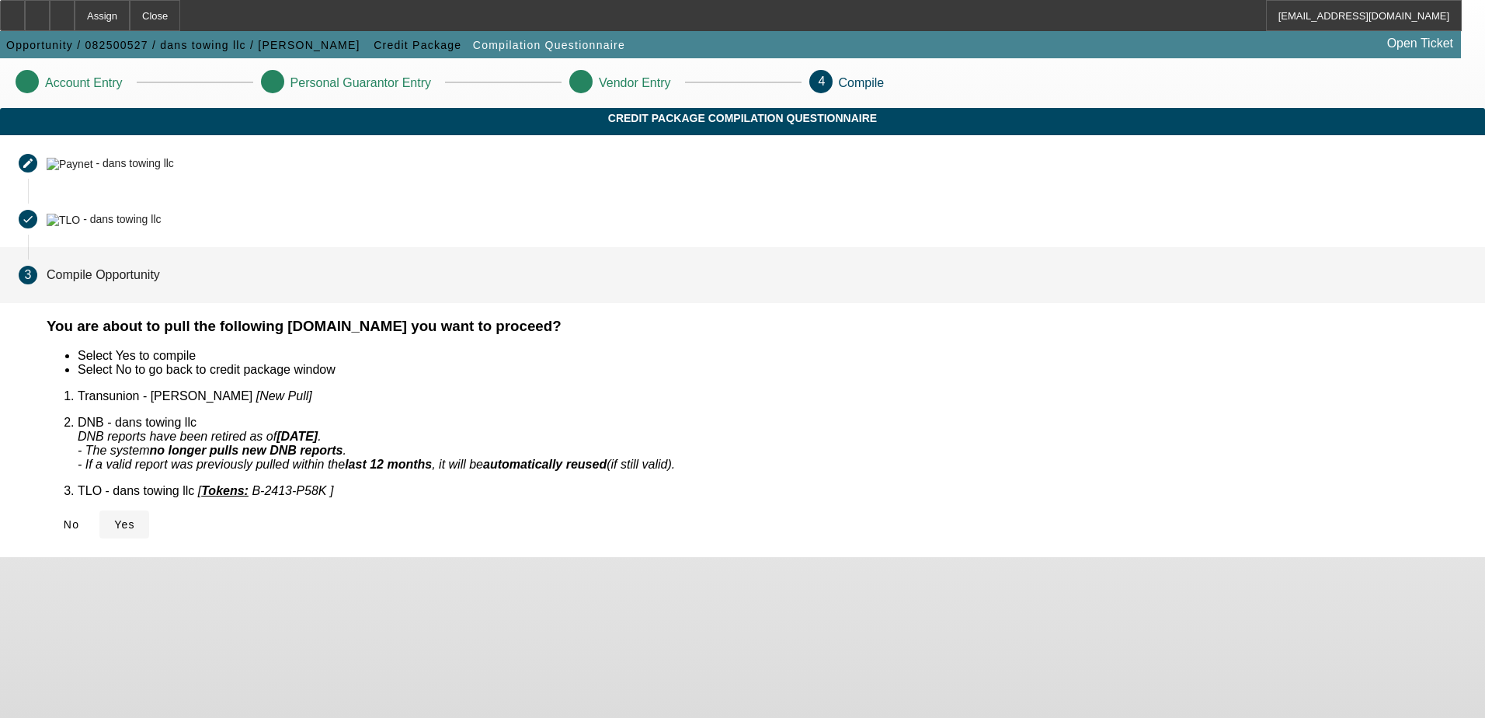
click at [135, 518] on span "Yes" at bounding box center [124, 524] width 21 height 12
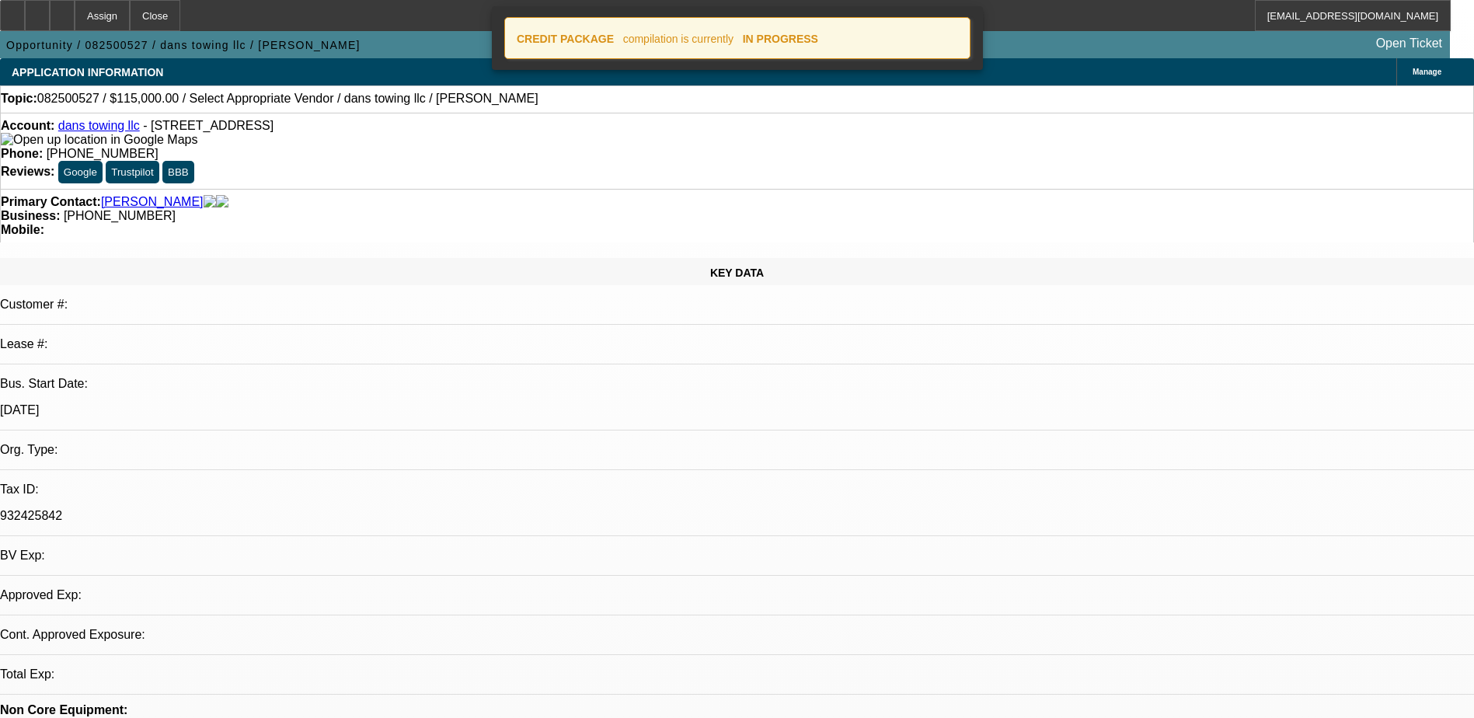
select select "0"
select select "2"
select select "0.1"
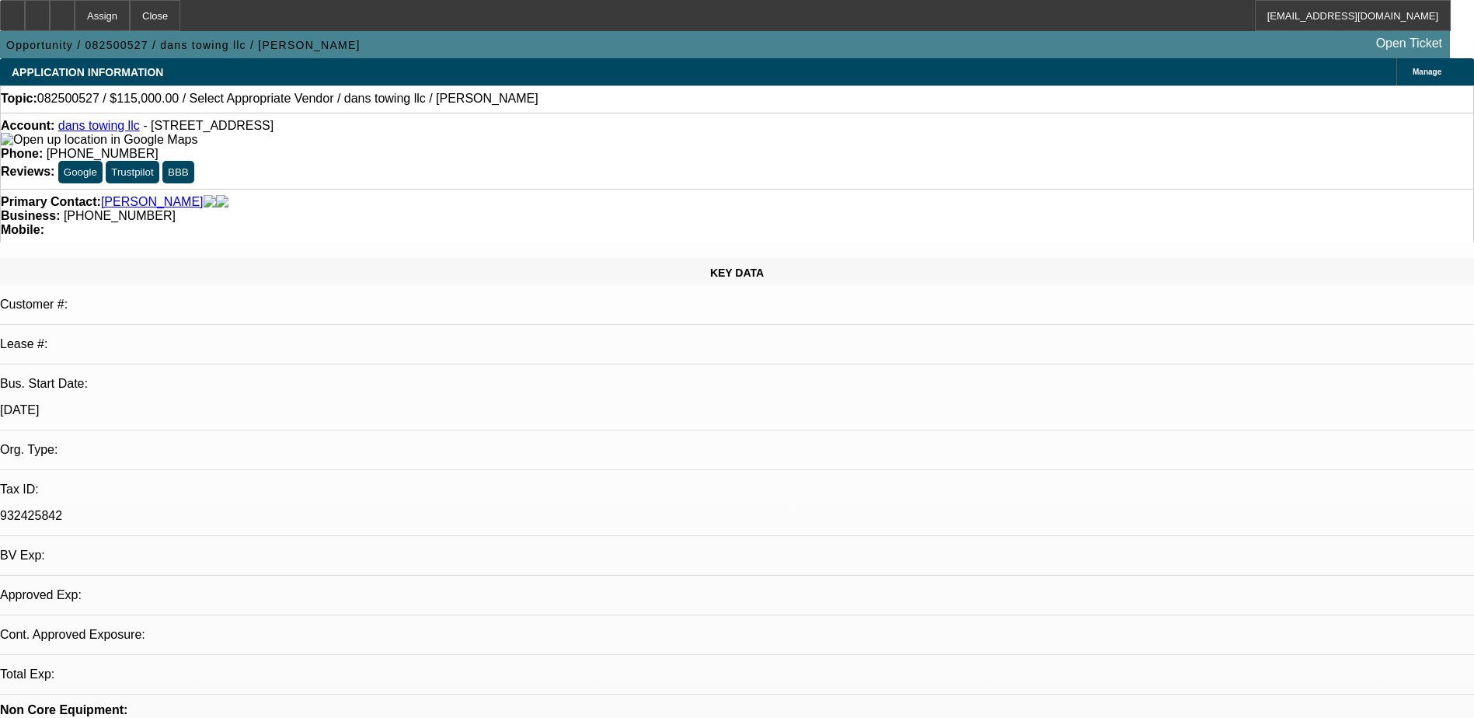
select select "1"
select select "2"
select select "4"
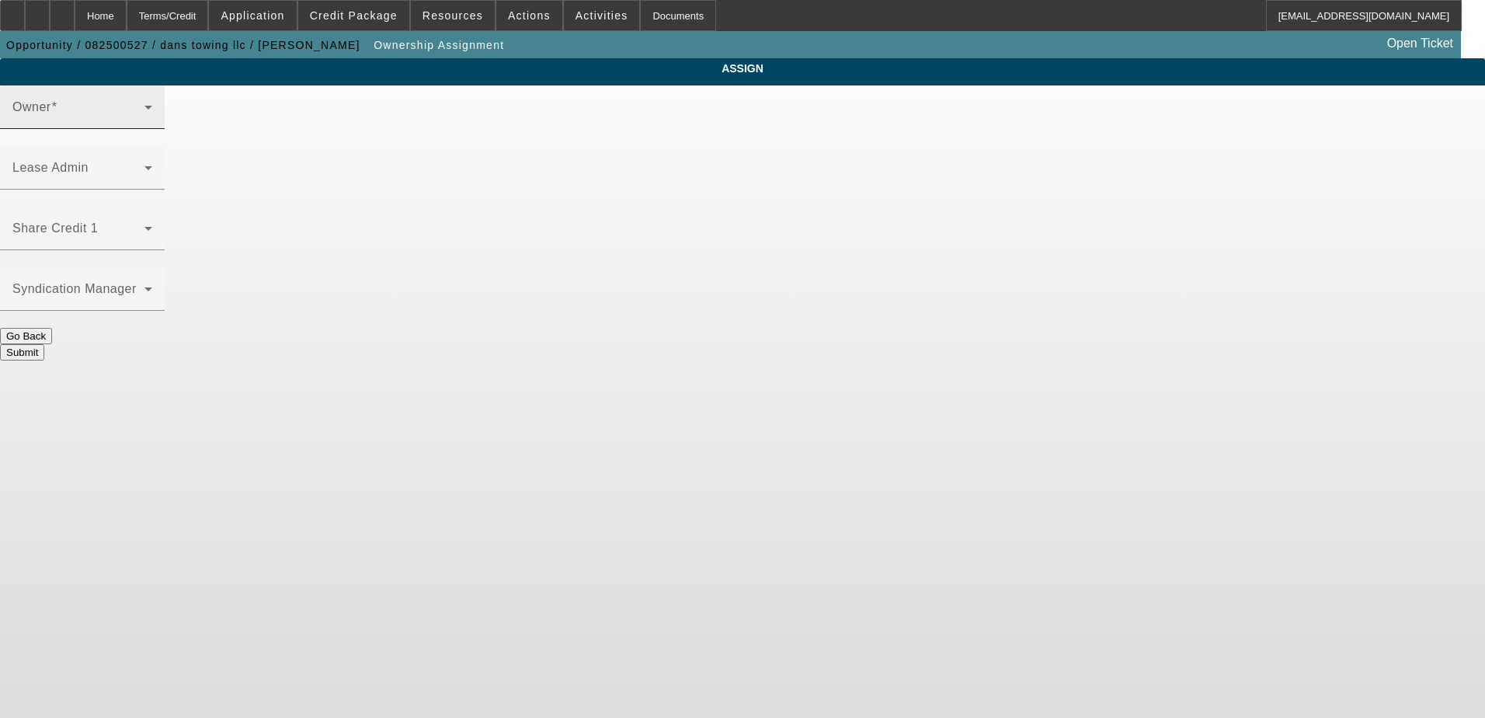
click at [144, 123] on span at bounding box center [78, 113] width 132 height 19
click at [152, 123] on div at bounding box center [82, 113] width 140 height 19
click at [158, 117] on icon at bounding box center [148, 107] width 19 height 19
click at [165, 207] on div "Share Credit 1" at bounding box center [82, 229] width 165 height 44
click at [158, 219] on icon at bounding box center [148, 228] width 19 height 19
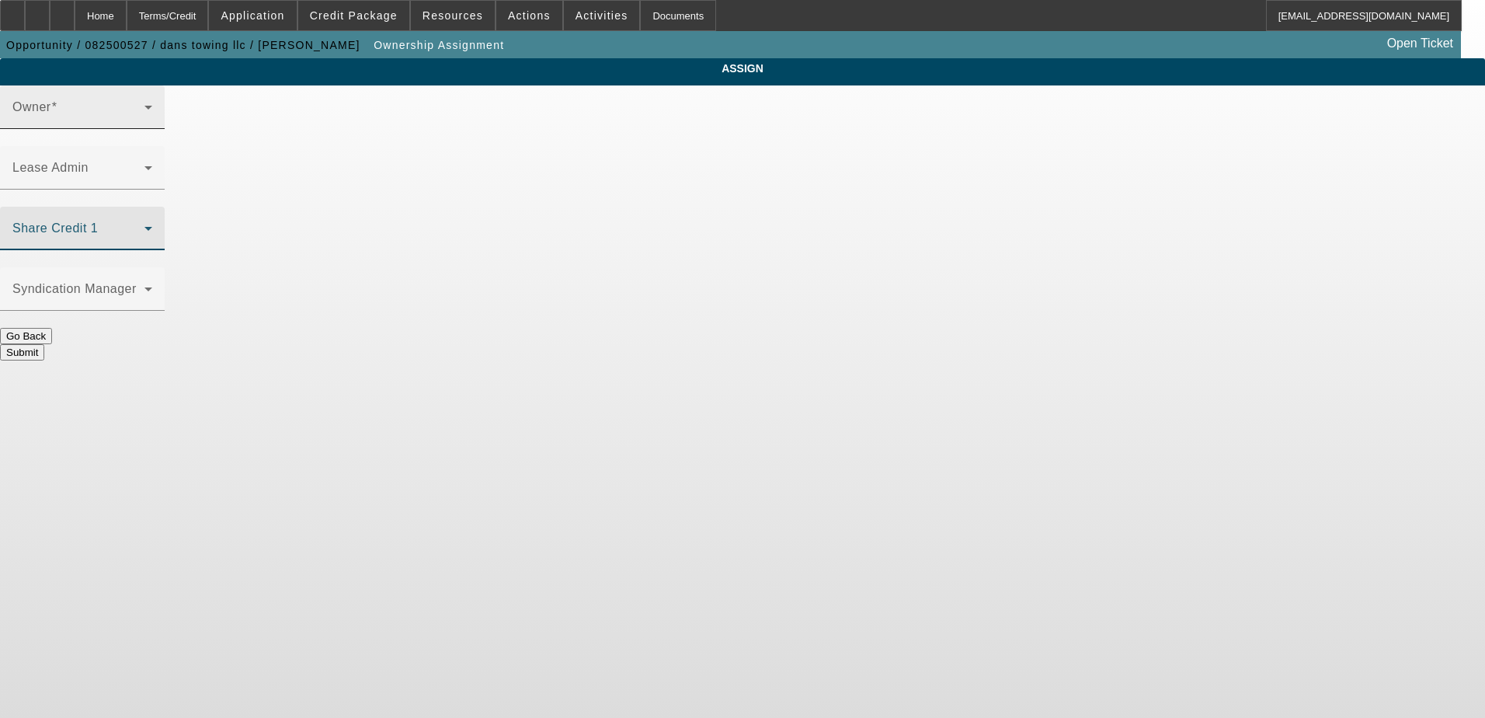
click at [158, 117] on icon at bounding box center [148, 107] width 19 height 19
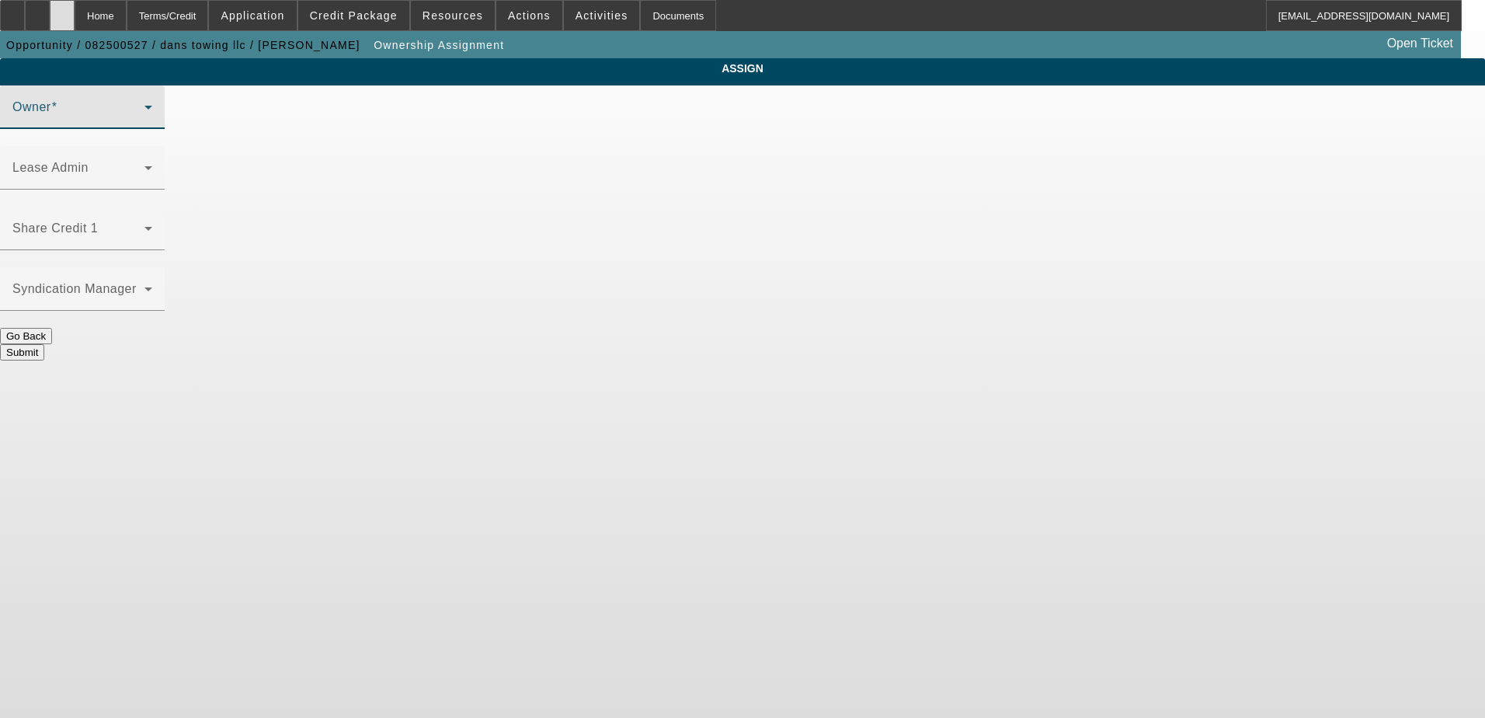
click at [75, 12] on div at bounding box center [62, 15] width 25 height 31
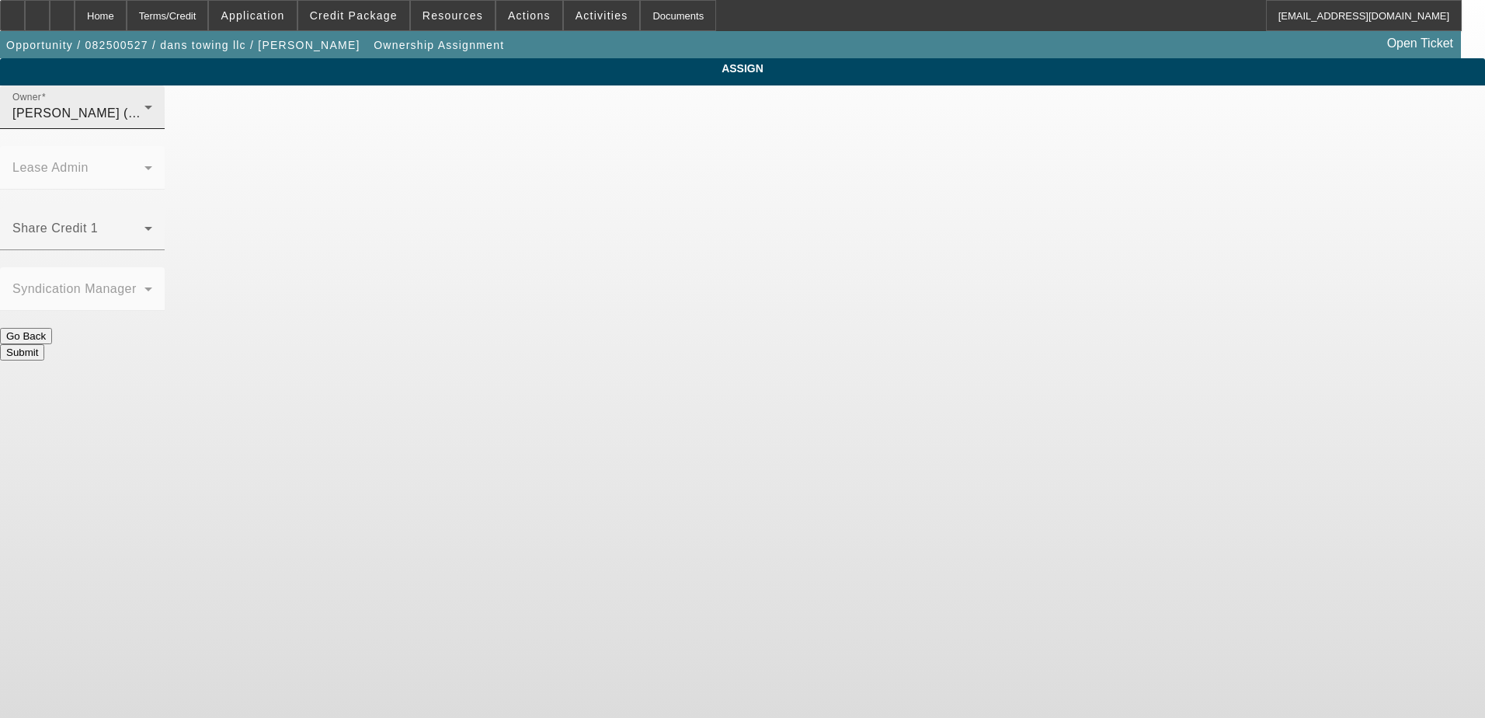
click at [158, 117] on icon at bounding box center [148, 107] width 19 height 19
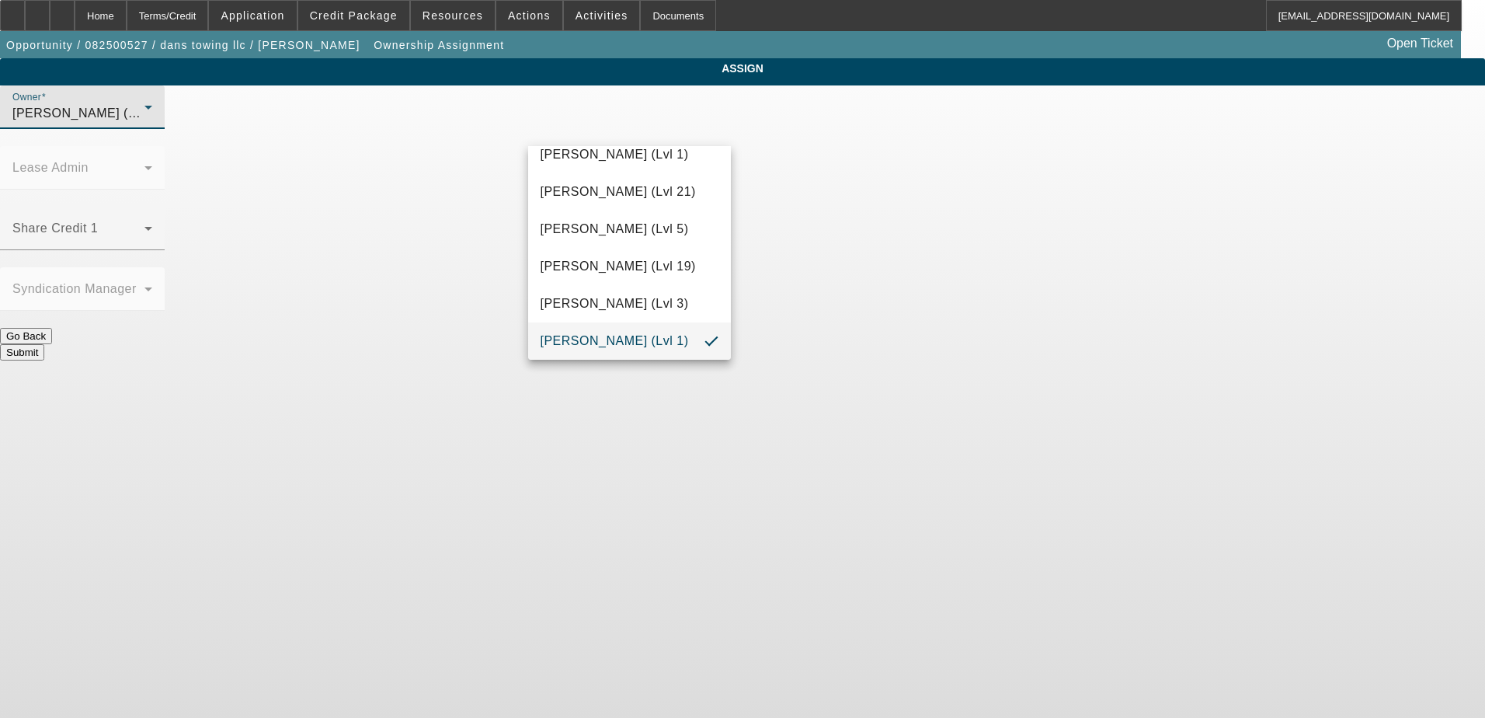
scroll to position [379, 0]
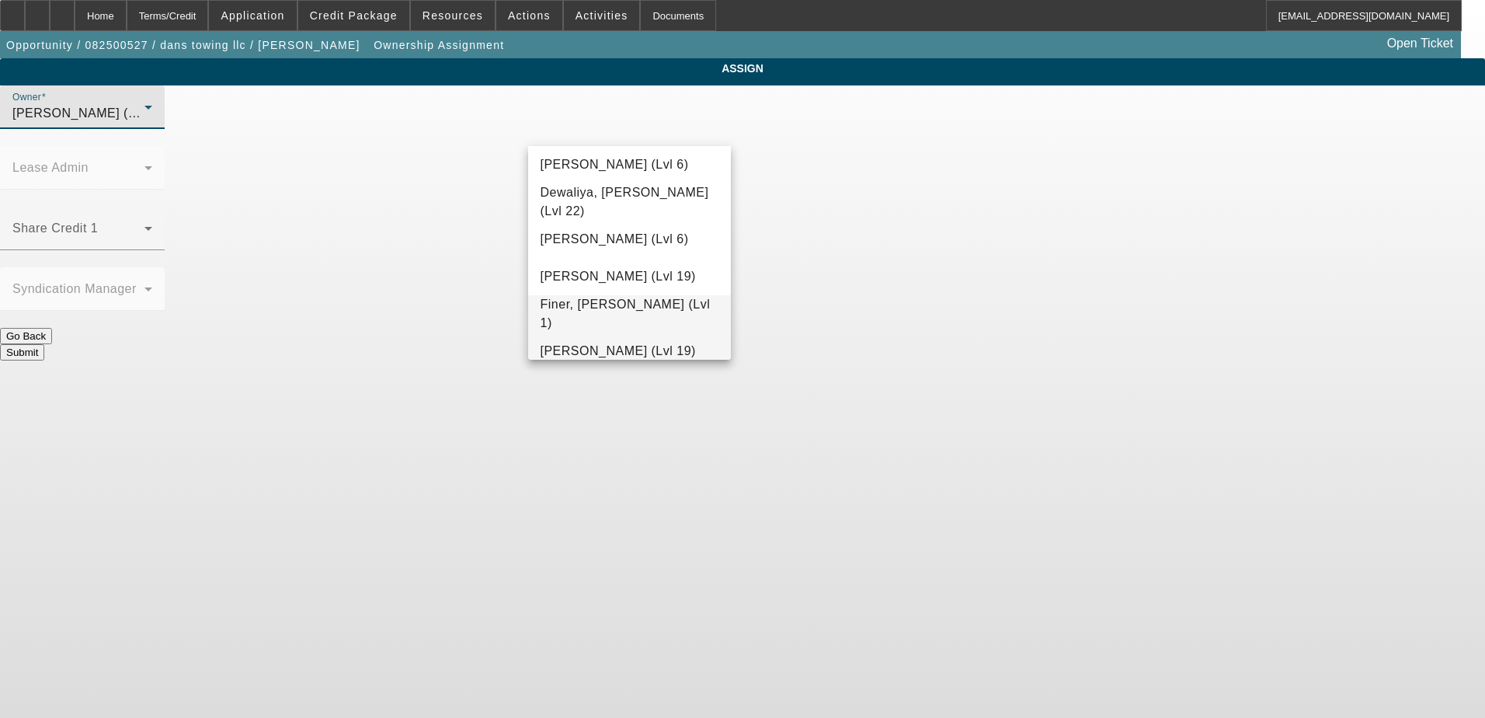
click at [611, 346] on span "[PERSON_NAME] (Lvl 19)" at bounding box center [618, 351] width 155 height 19
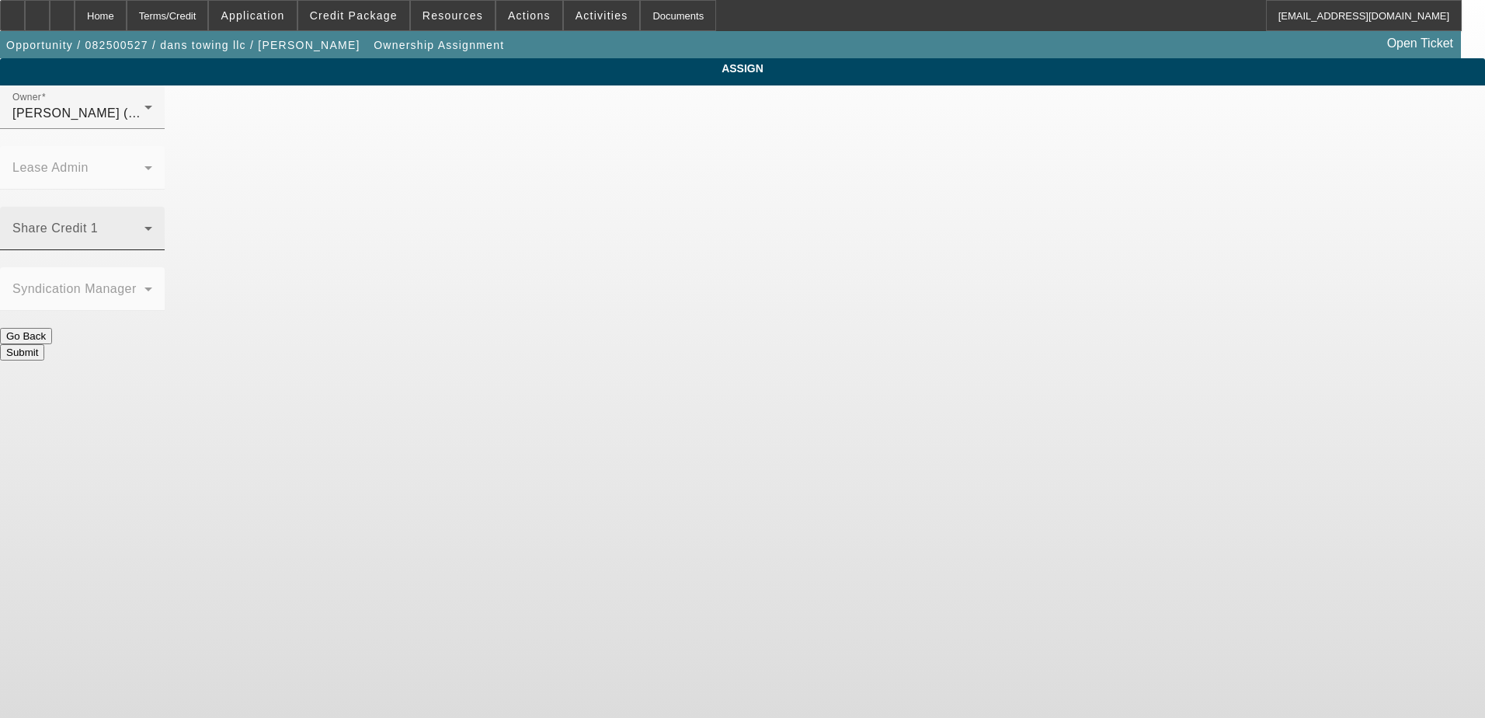
click at [152, 207] on div "Share Credit 1" at bounding box center [82, 229] width 140 height 44
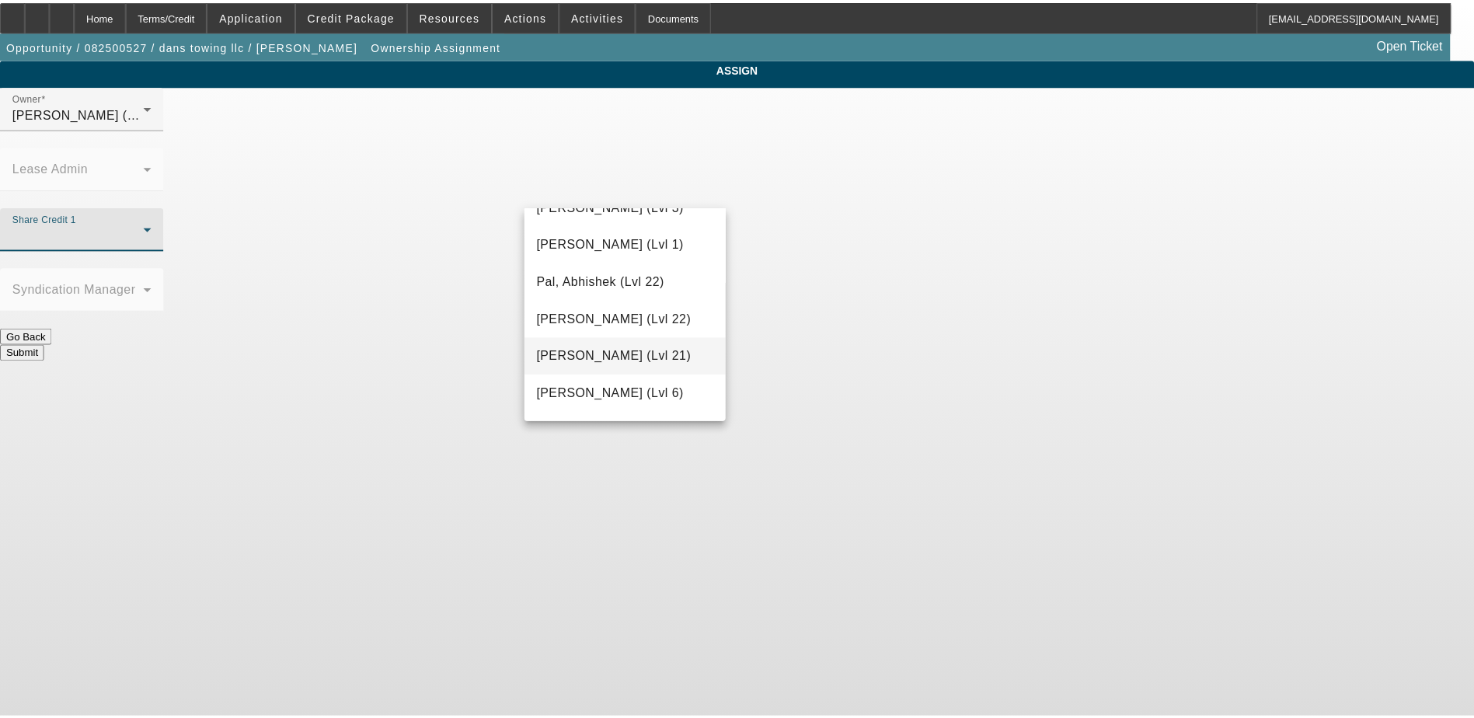
scroll to position [1439, 0]
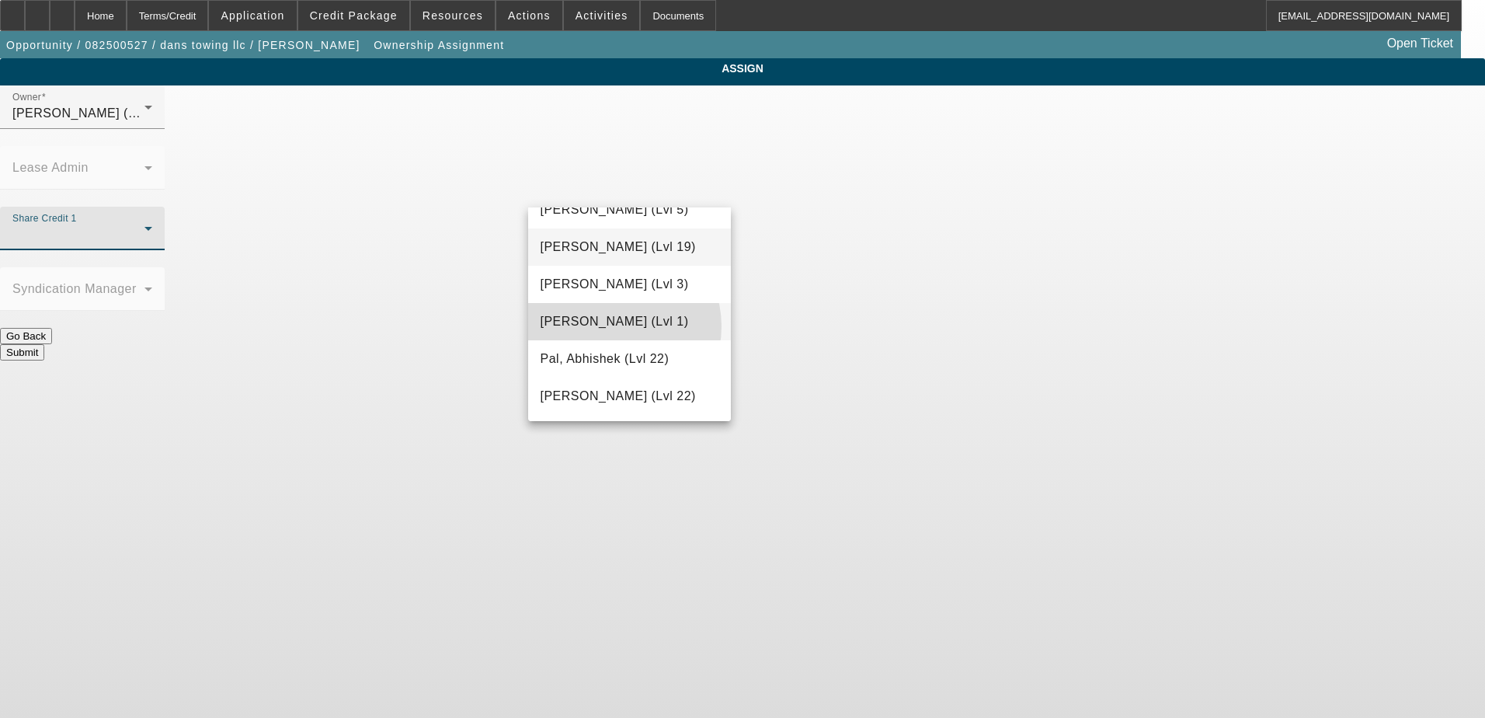
click at [612, 326] on span "[PERSON_NAME] (Lvl 1)" at bounding box center [615, 321] width 148 height 19
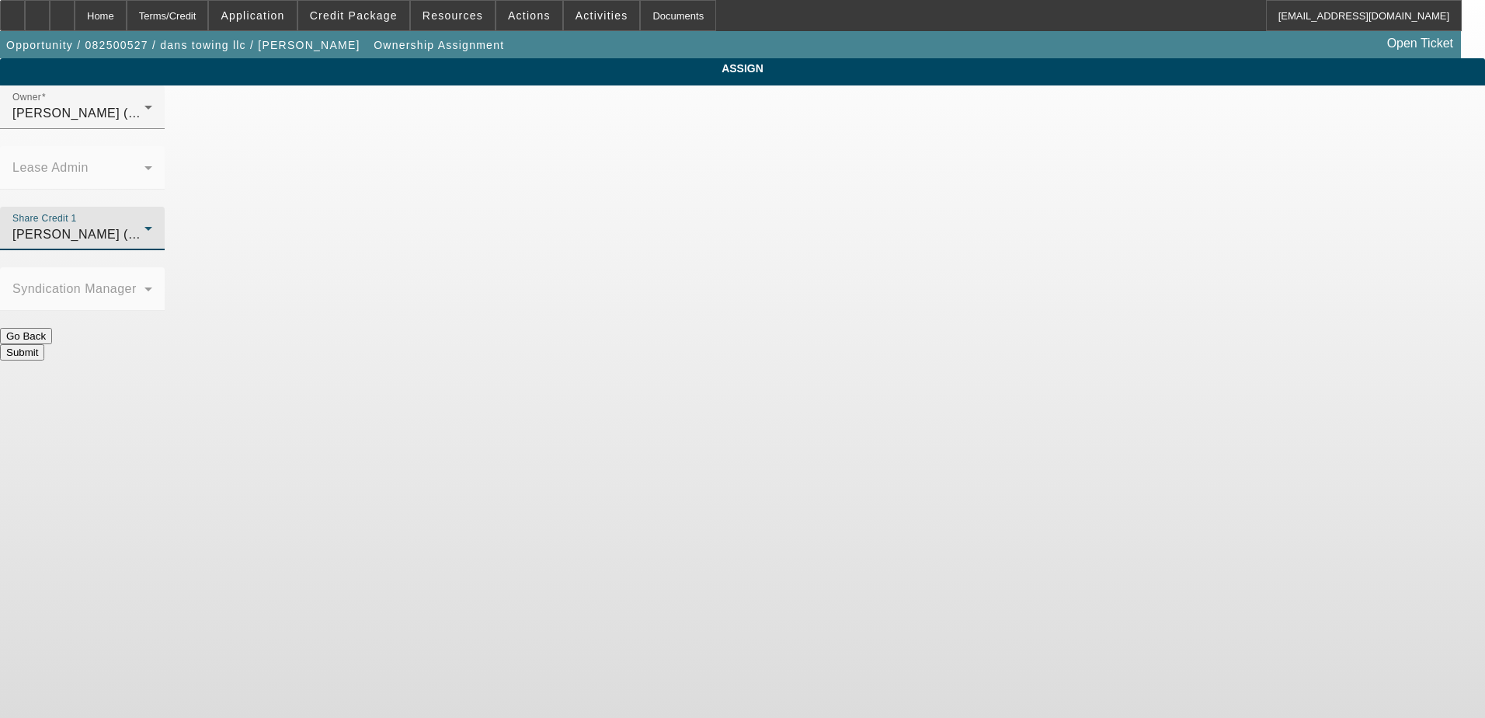
click at [44, 344] on button "Submit" at bounding box center [22, 352] width 44 height 16
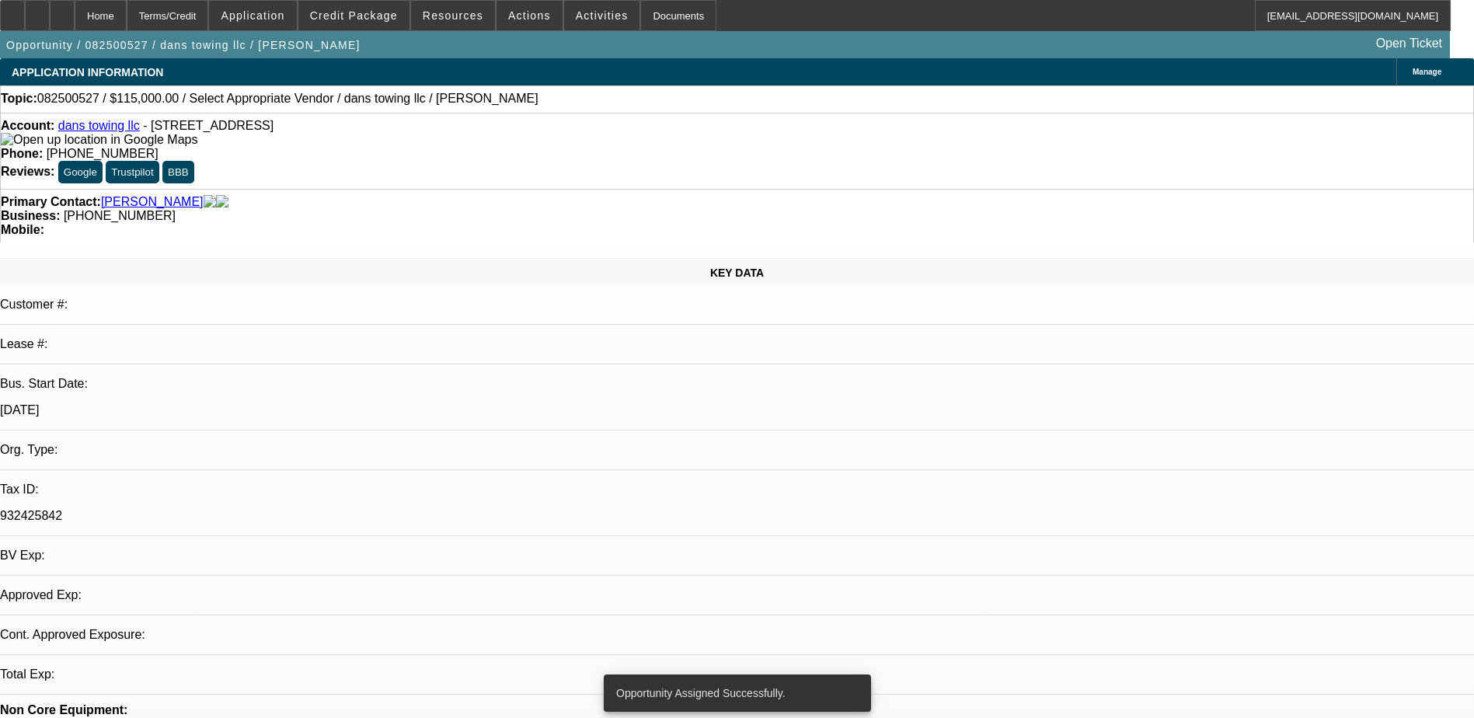
select select "0"
select select "2"
select select "0.1"
select select "1"
select select "2"
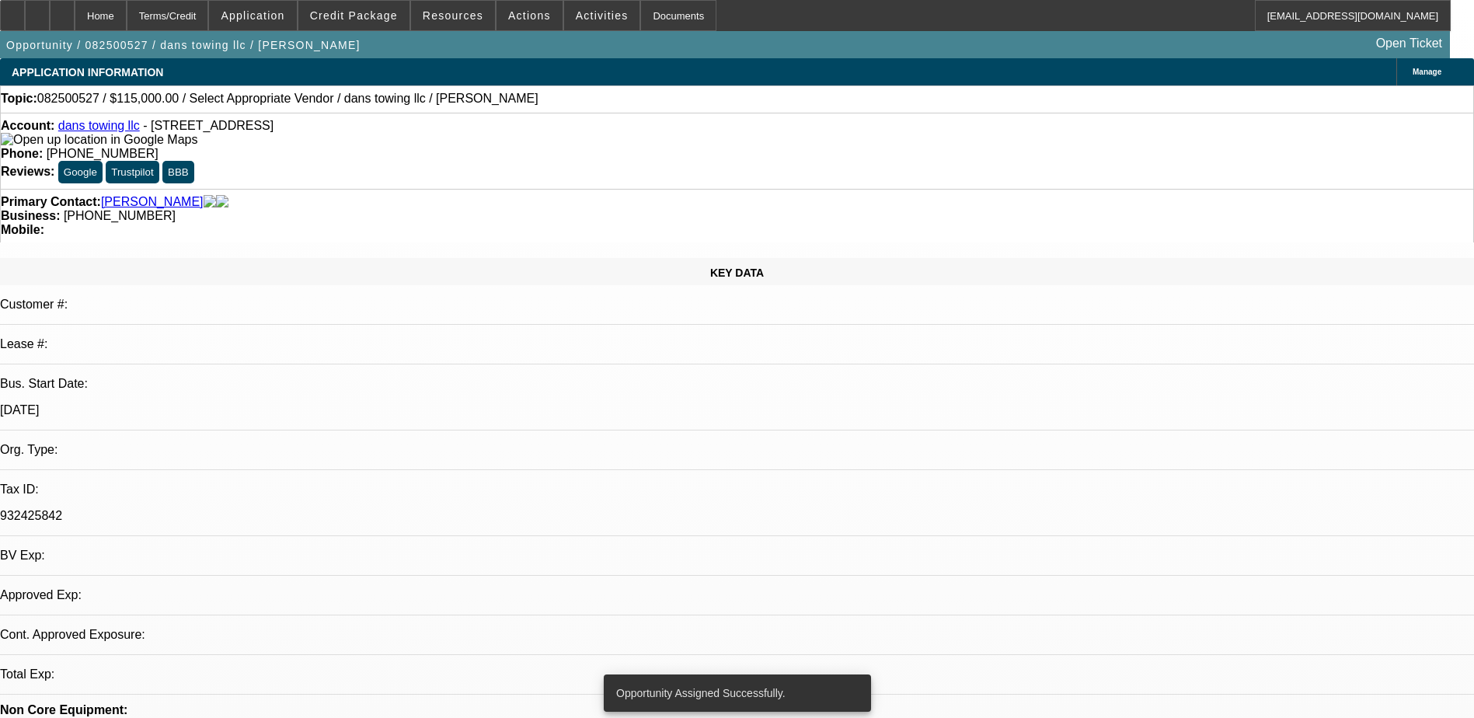
select select "4"
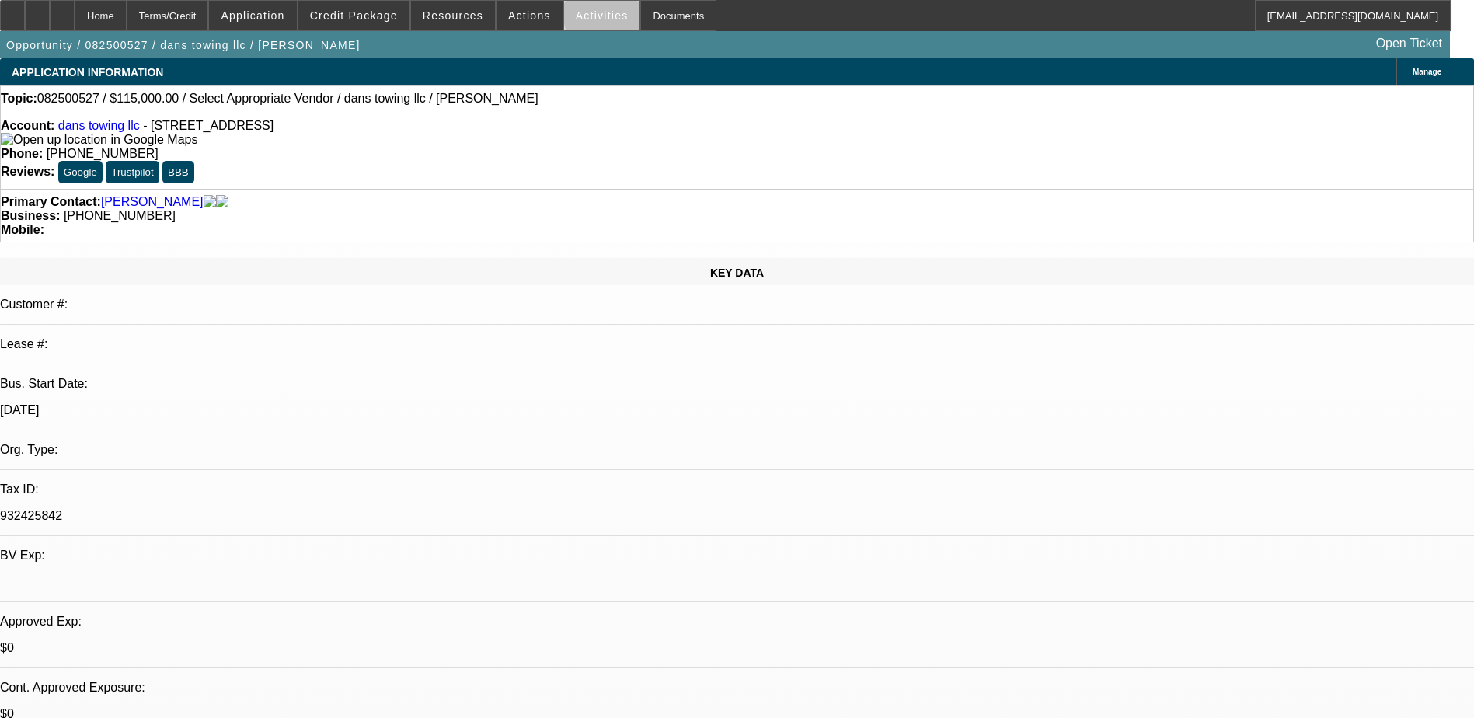
click at [596, 12] on span "Activities" at bounding box center [602, 15] width 53 height 12
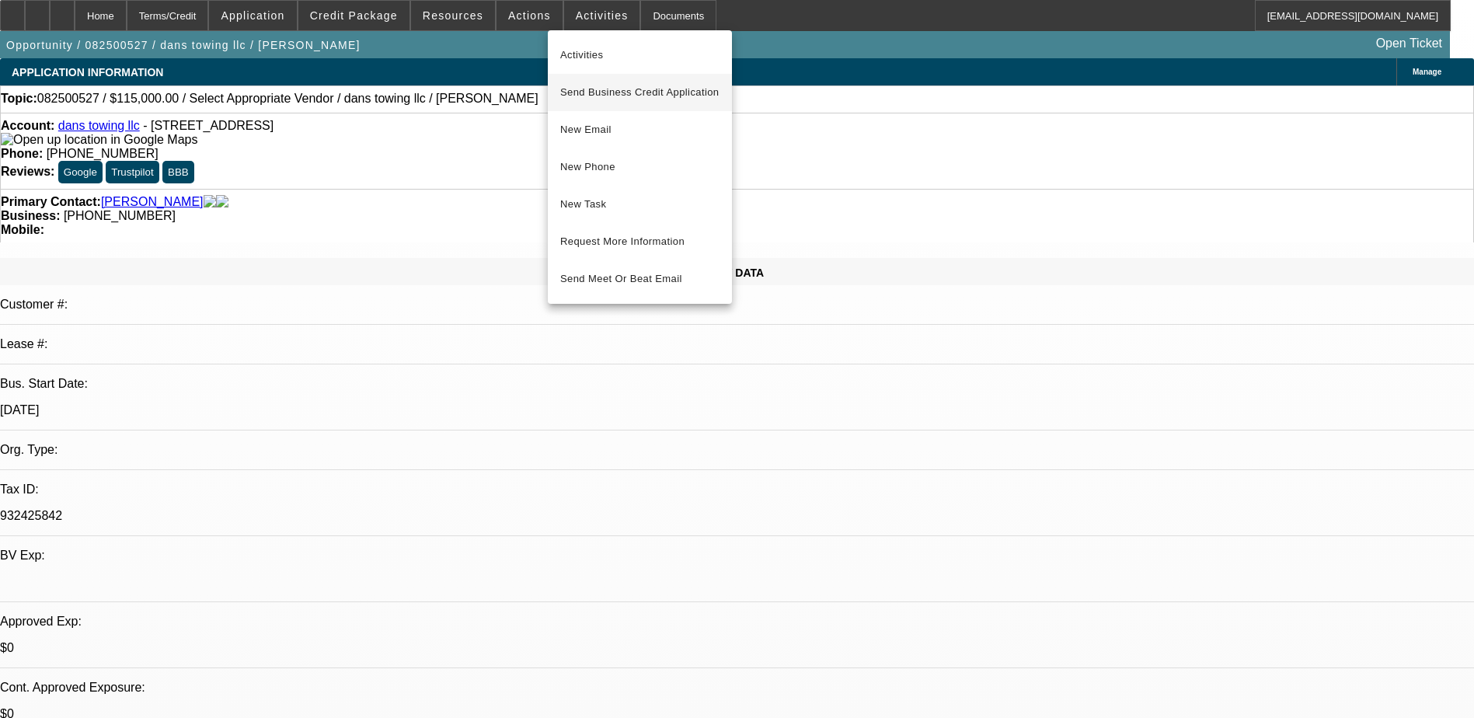
click at [635, 92] on span "Send Business Credit Application" at bounding box center [639, 92] width 159 height 19
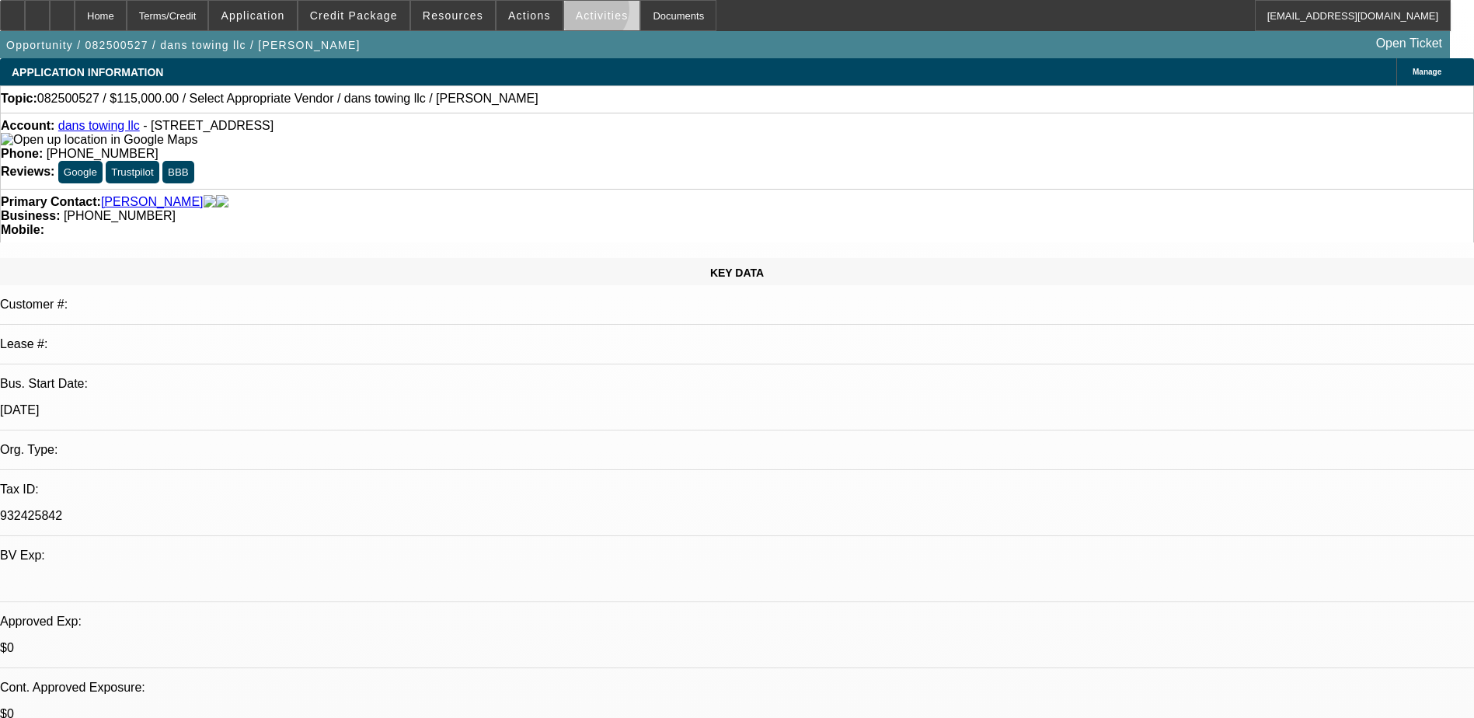
click at [576, 12] on span "Activities" at bounding box center [602, 15] width 53 height 12
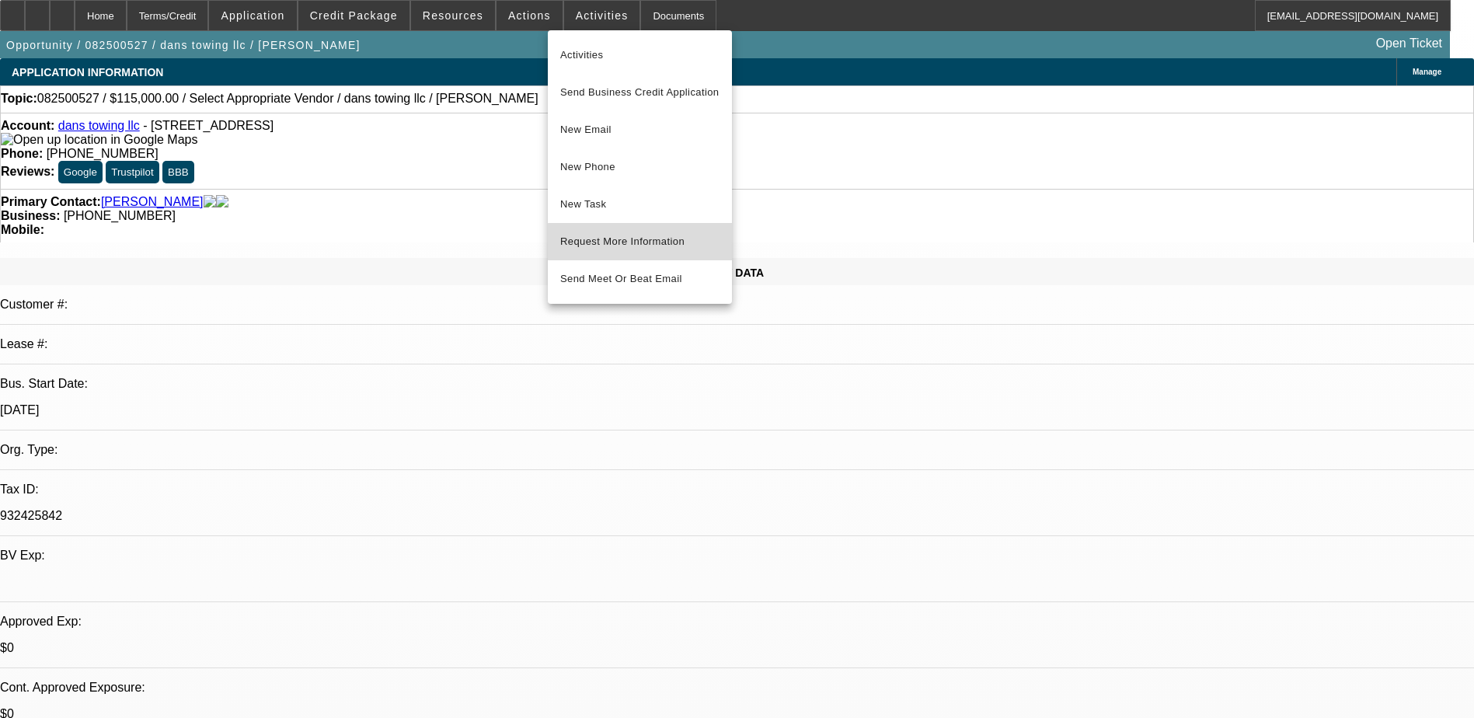
click at [654, 242] on span "Request More Information" at bounding box center [639, 241] width 159 height 19
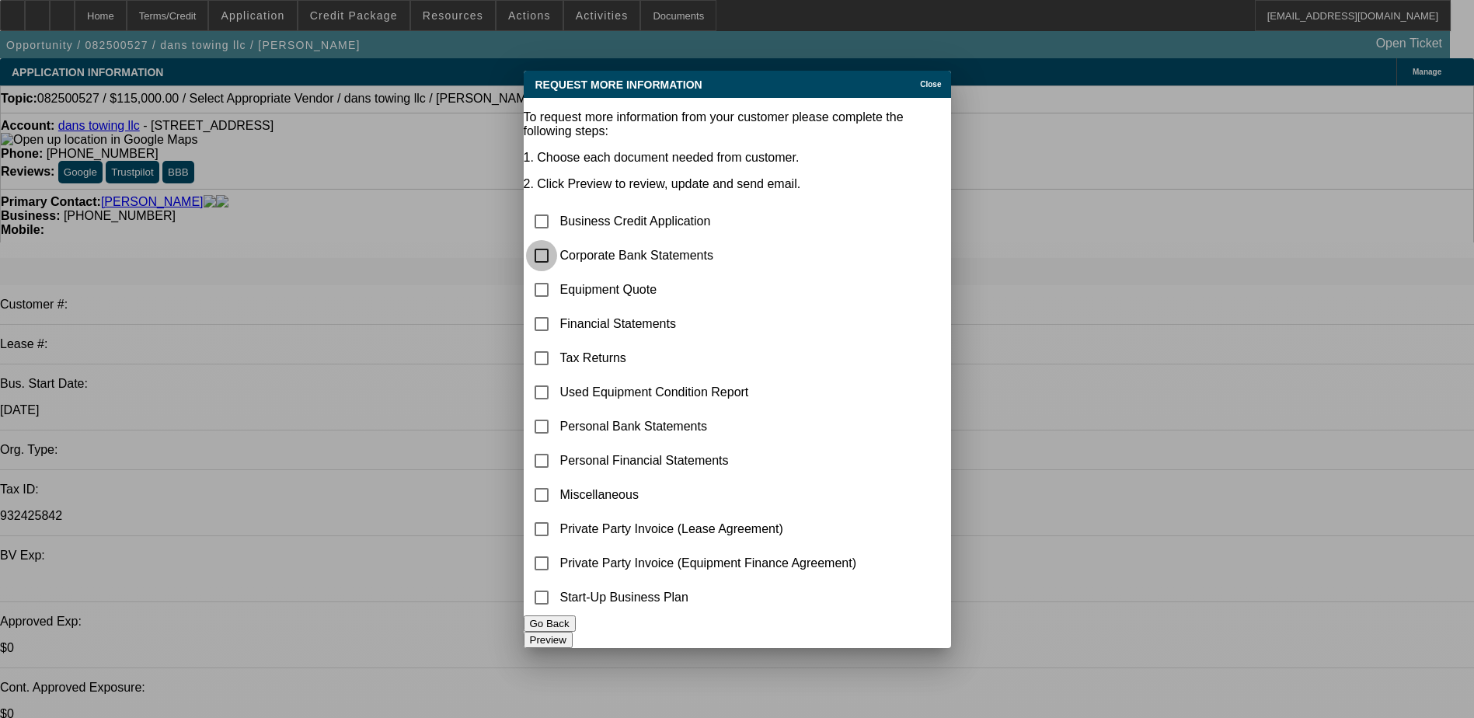
click at [557, 240] on input "checkbox" at bounding box center [541, 255] width 31 height 31
checkbox input "true"
click at [557, 206] on input "checkbox" at bounding box center [541, 221] width 31 height 31
checkbox input "true"
click at [557, 513] on input "checkbox" at bounding box center [541, 528] width 31 height 31
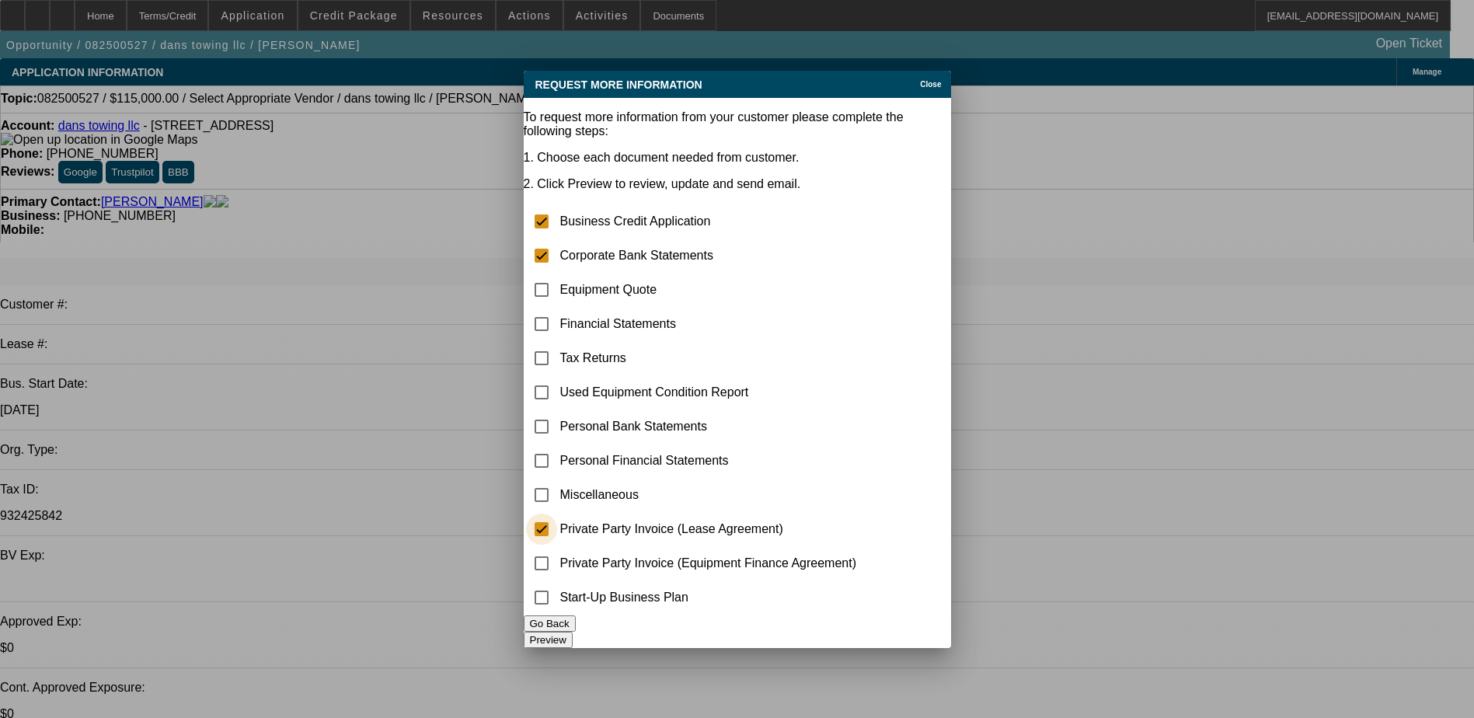
checkbox input "true"
click at [573, 639] on button "Preview" at bounding box center [548, 640] width 49 height 16
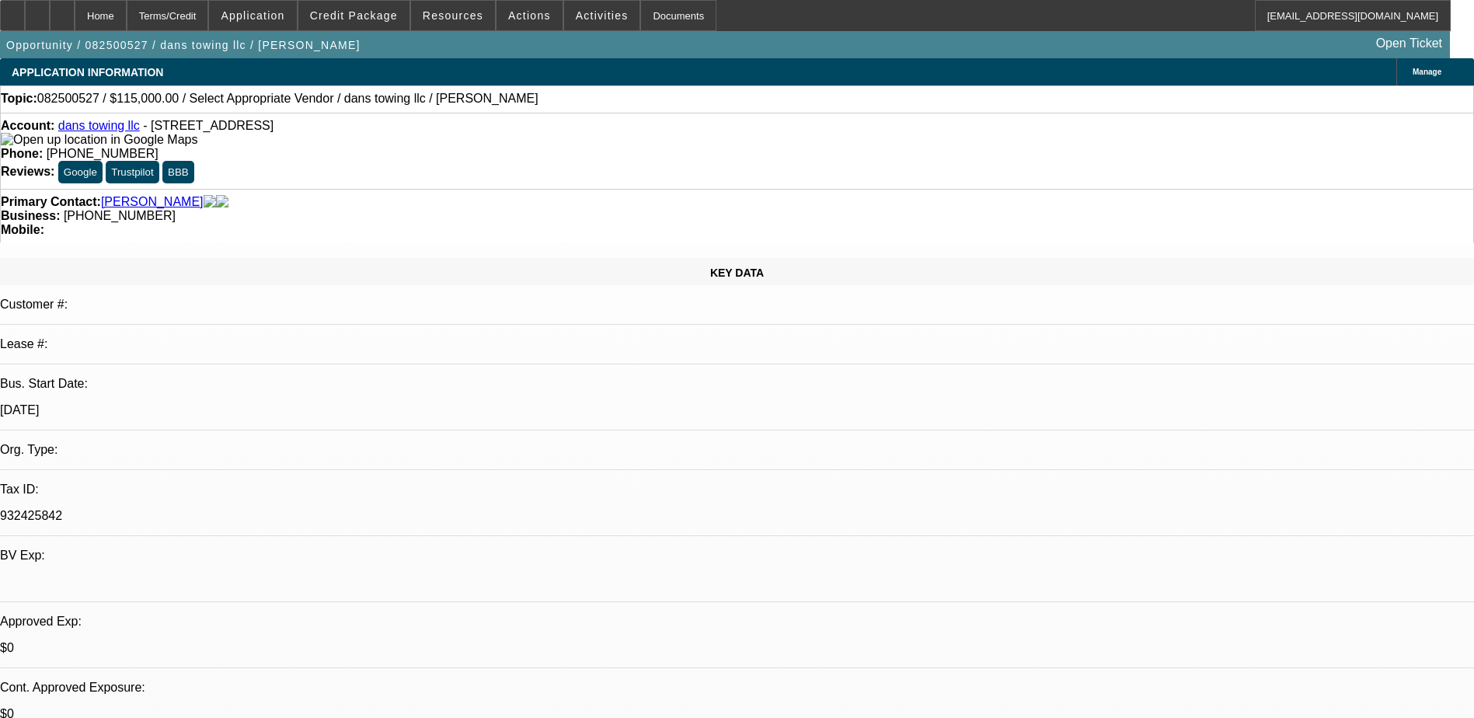
radio input "true"
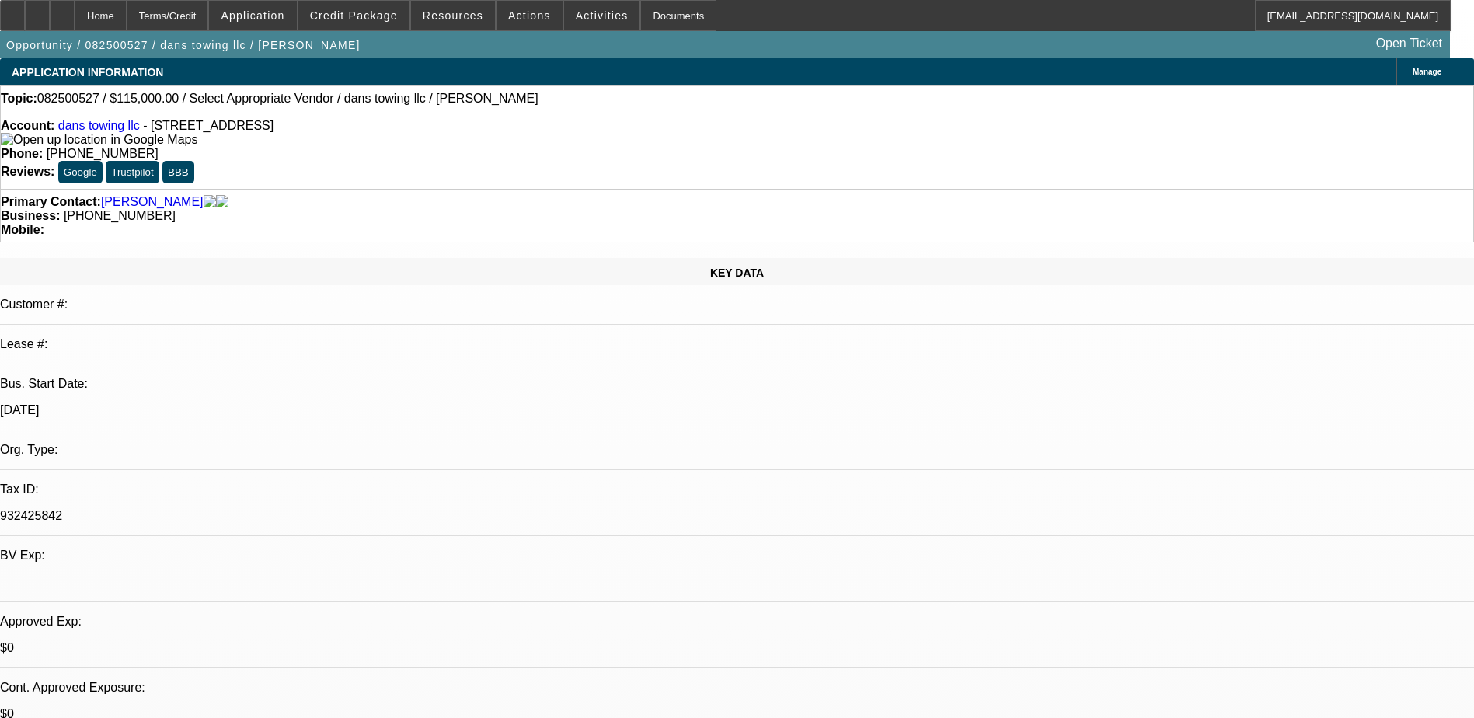
paste textarea "[PERSON_NAME] wants a wrecker in the next week, he has the quote already but hi…"
type textarea "[PERSON_NAME] wants a wrecker in the next week, he has the quote already but hi…"
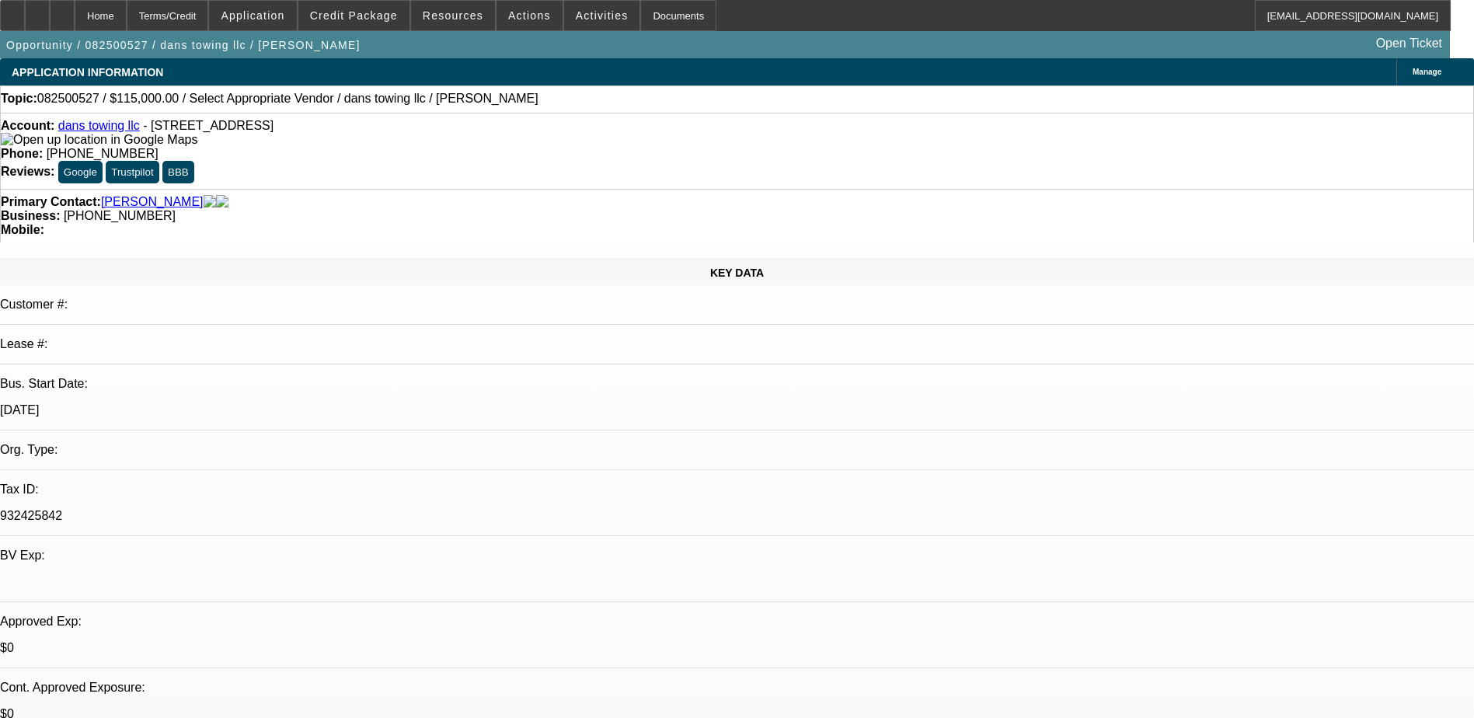
radio input "true"
